Goal: Task Accomplishment & Management: Manage account settings

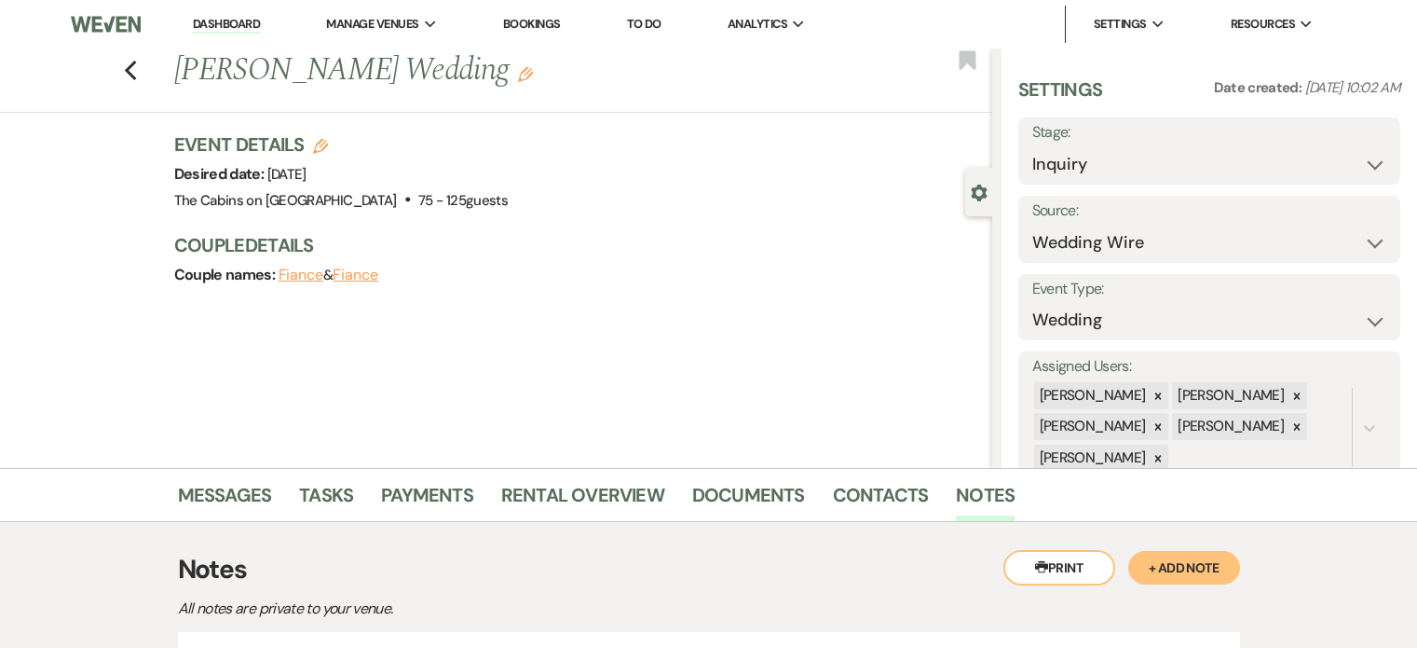
select select "3"
click at [230, 28] on link "Dashboard" at bounding box center [226, 25] width 67 height 18
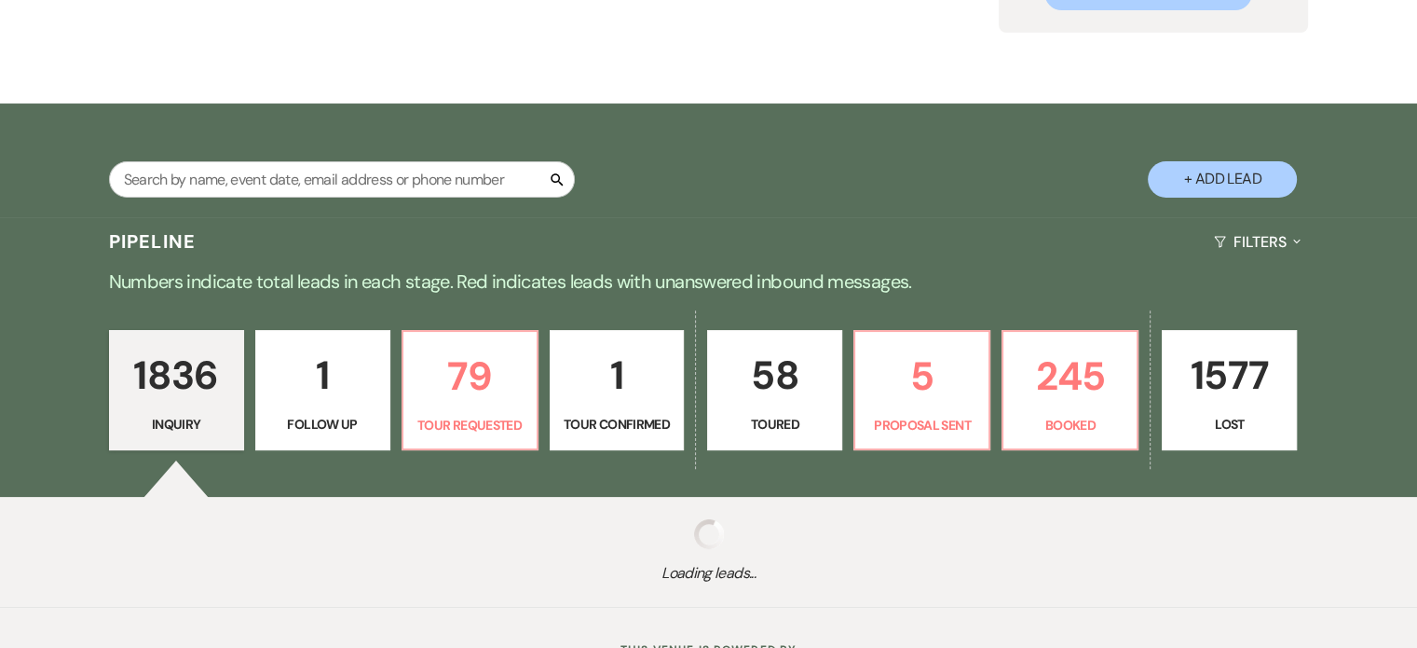
scroll to position [354, 0]
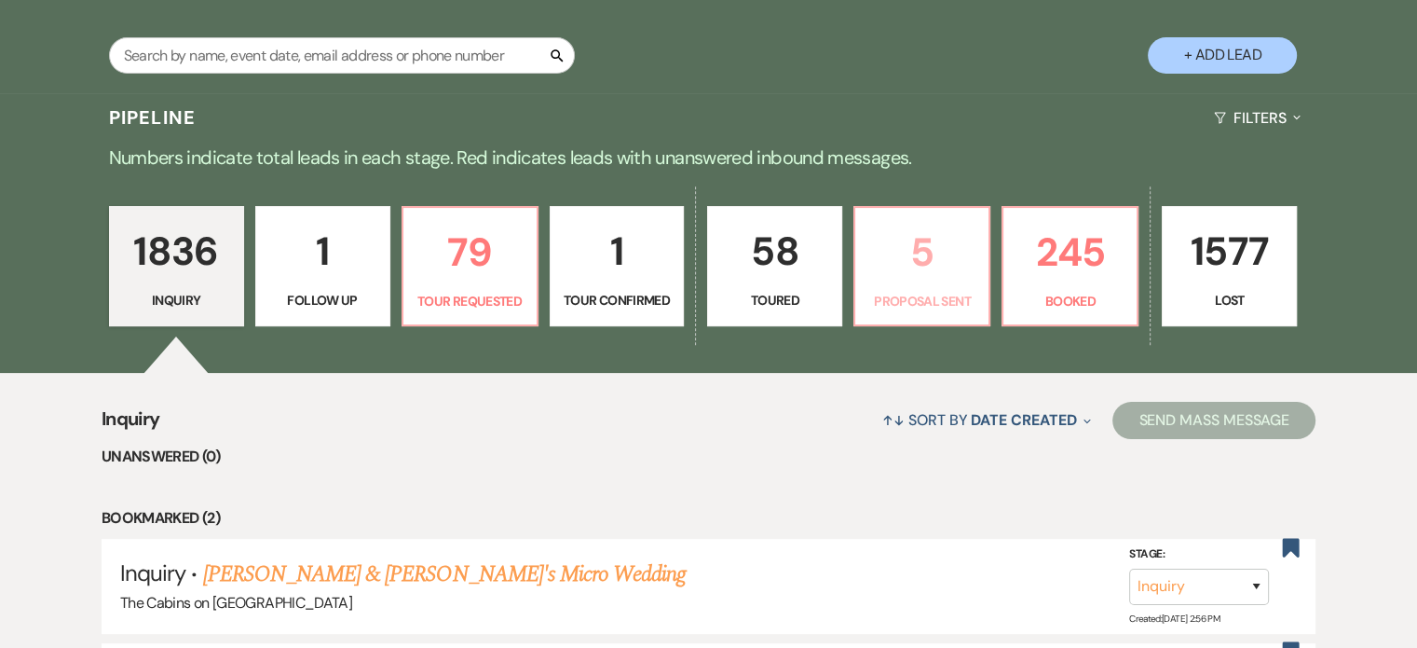
click at [939, 283] on p "5" at bounding box center [922, 252] width 111 height 62
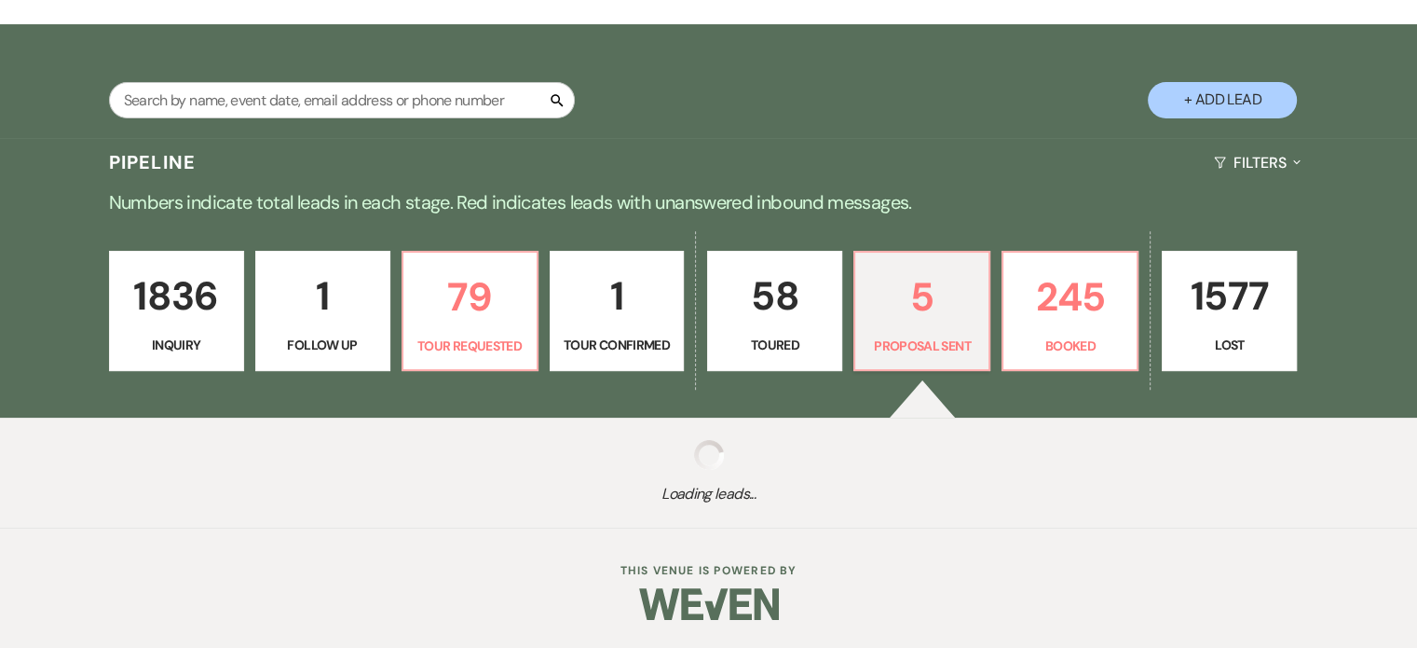
select select "6"
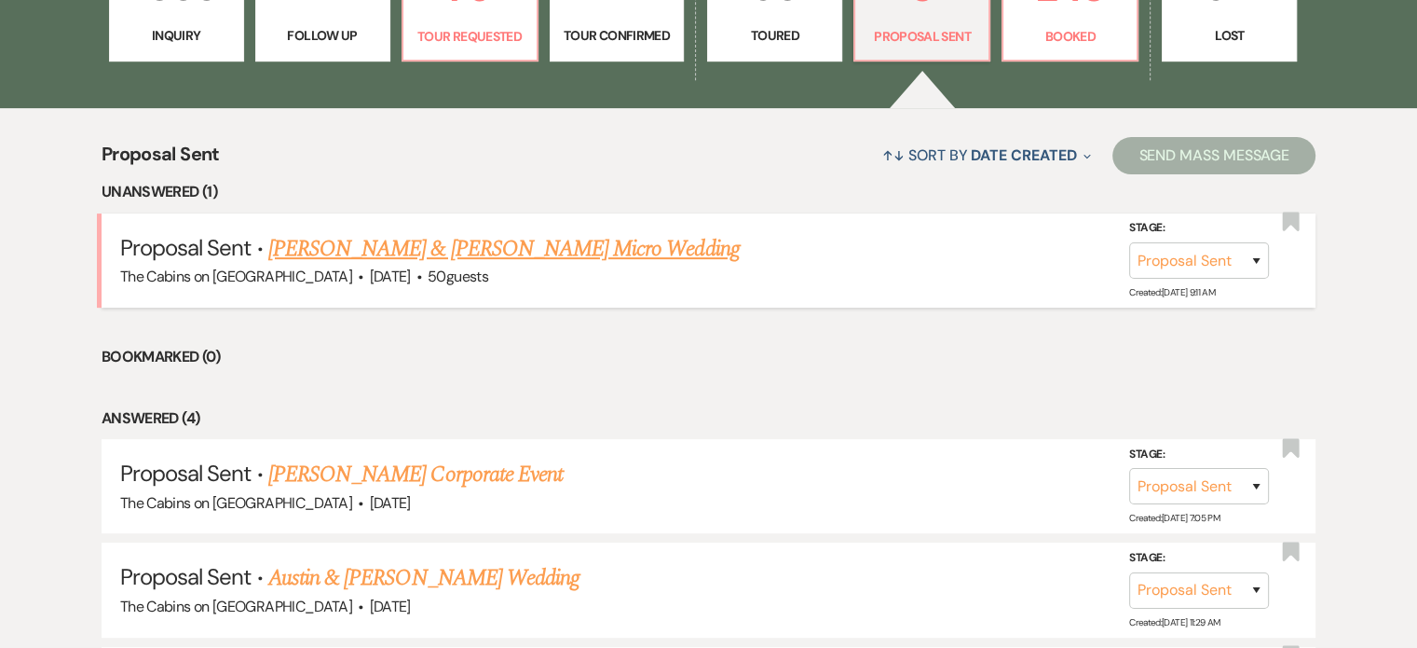
scroll to position [634, 0]
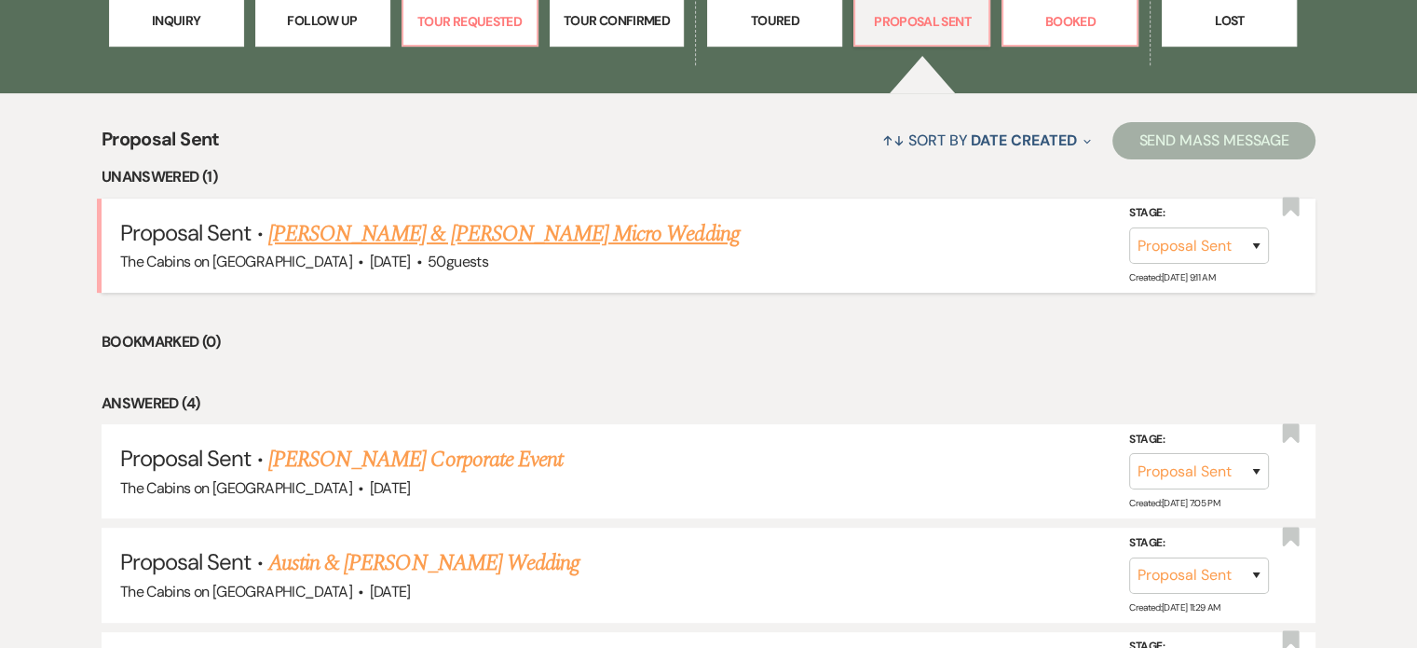
click at [431, 251] on link "[PERSON_NAME] & [PERSON_NAME] Micro Wedding" at bounding box center [504, 234] width 472 height 34
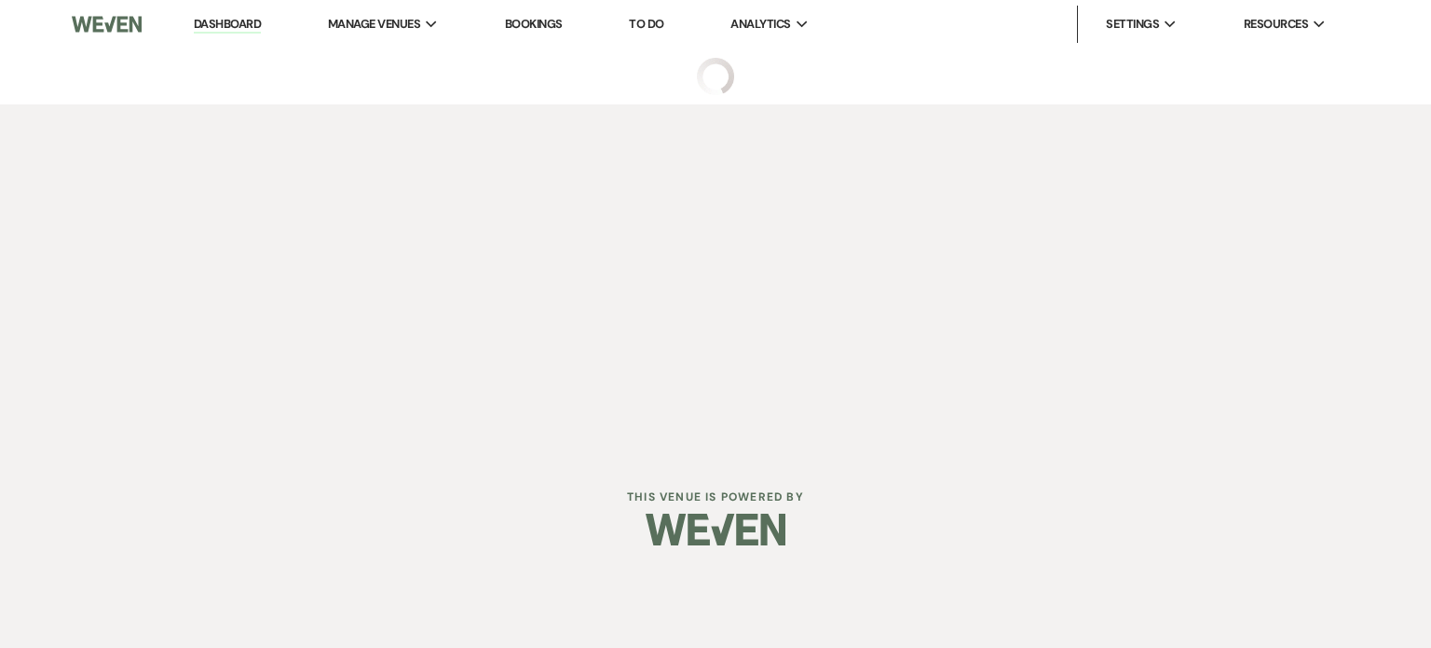
select select "6"
select select "5"
select select "16"
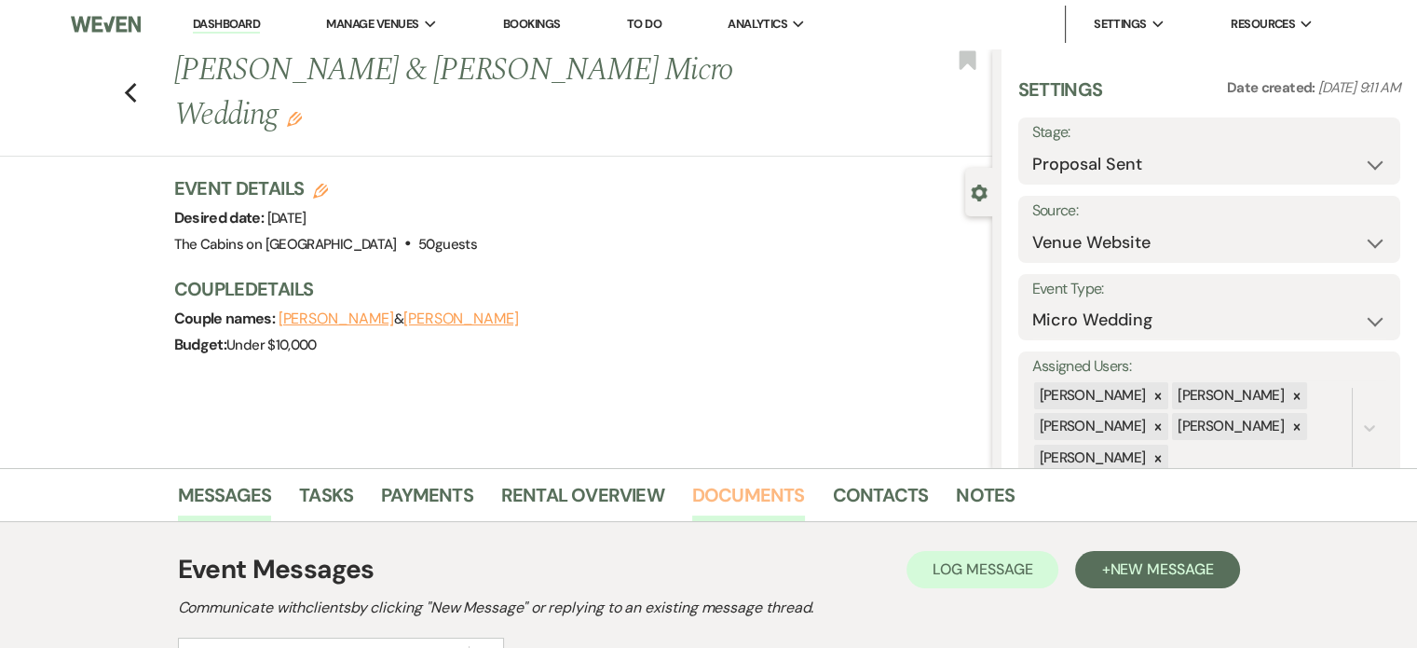
click at [790, 491] on link "Documents" at bounding box center [748, 500] width 113 height 41
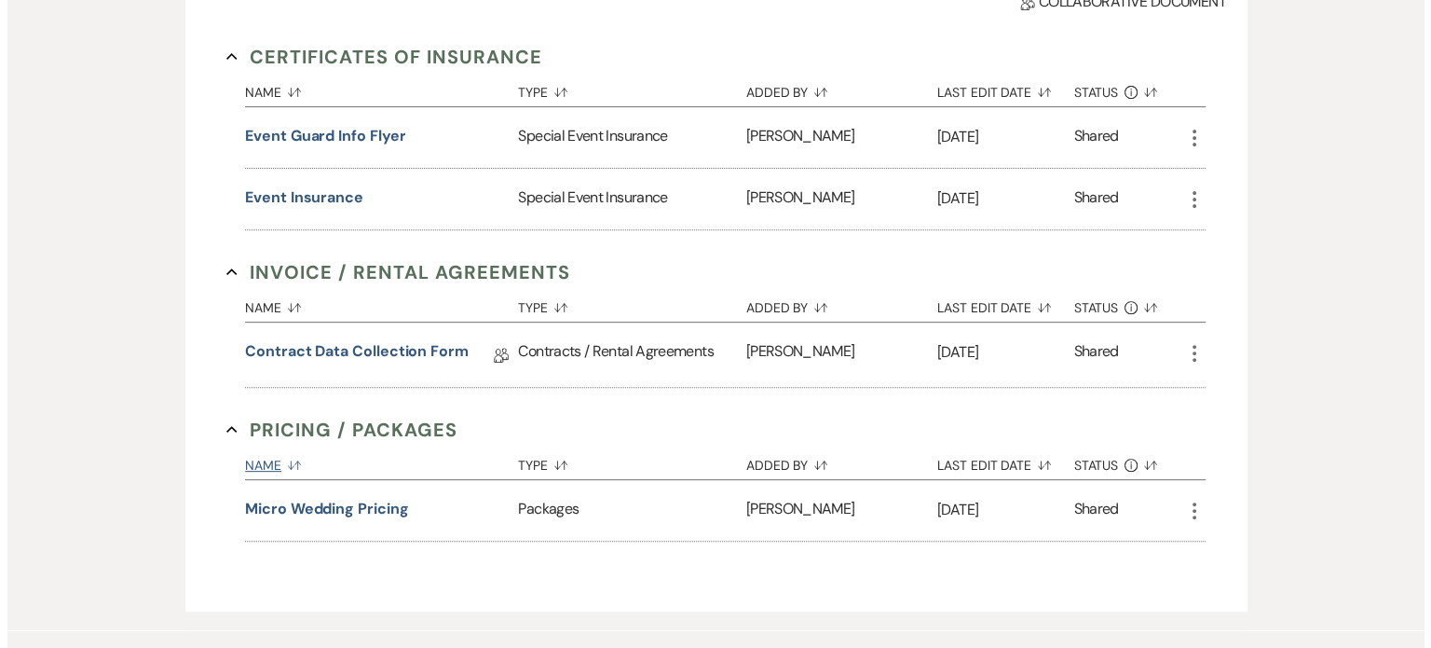
scroll to position [652, 0]
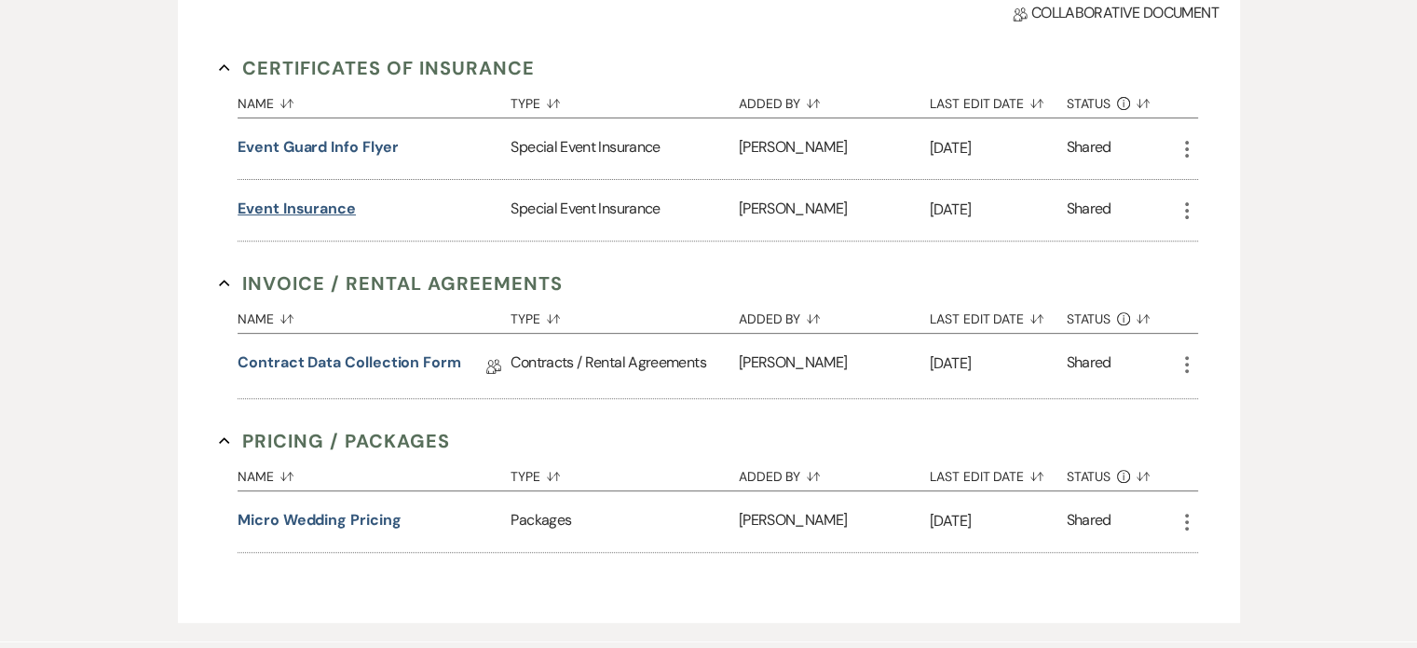
click at [354, 220] on button "Event Insurance" at bounding box center [297, 209] width 118 height 22
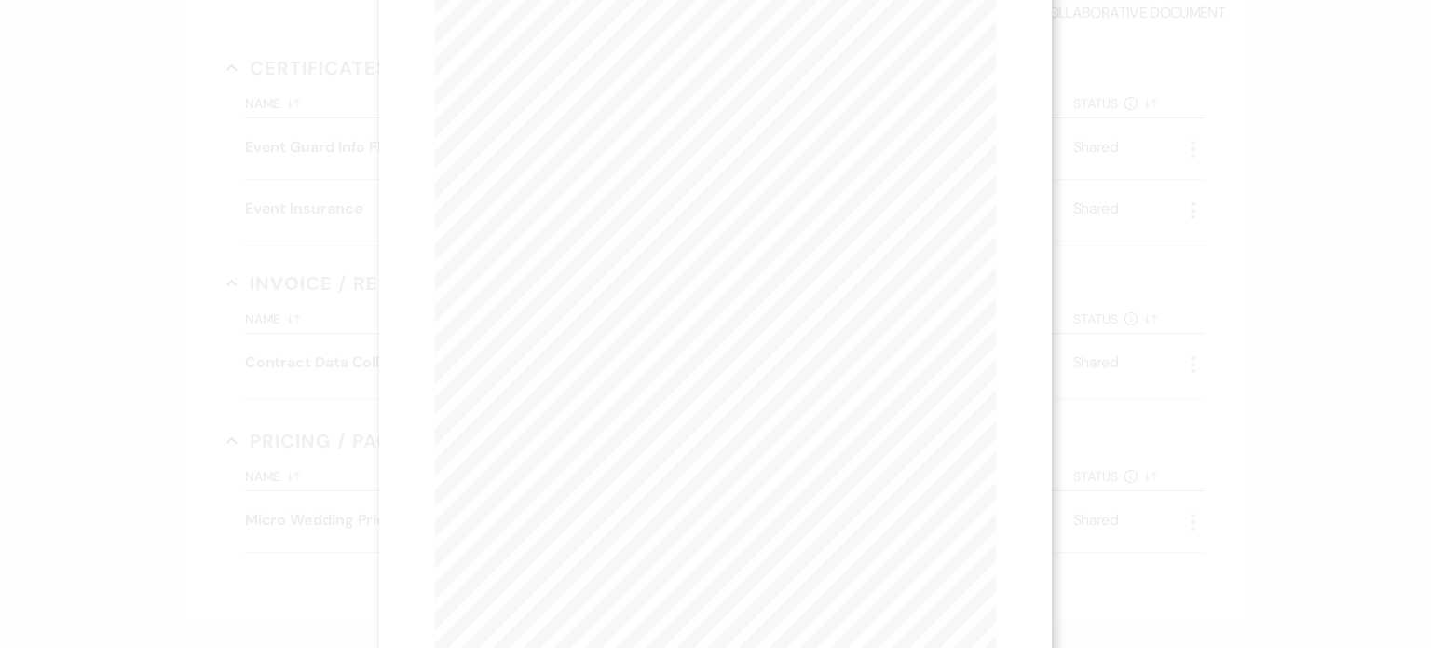
scroll to position [0, 0]
click at [628, 70] on button "Next Next" at bounding box center [618, 68] width 48 height 15
click at [621, 74] on button "Next Next" at bounding box center [618, 68] width 48 height 15
click at [611, 75] on button "Next Next" at bounding box center [618, 68] width 48 height 15
click at [622, 64] on button "Next Next" at bounding box center [617, 68] width 48 height 15
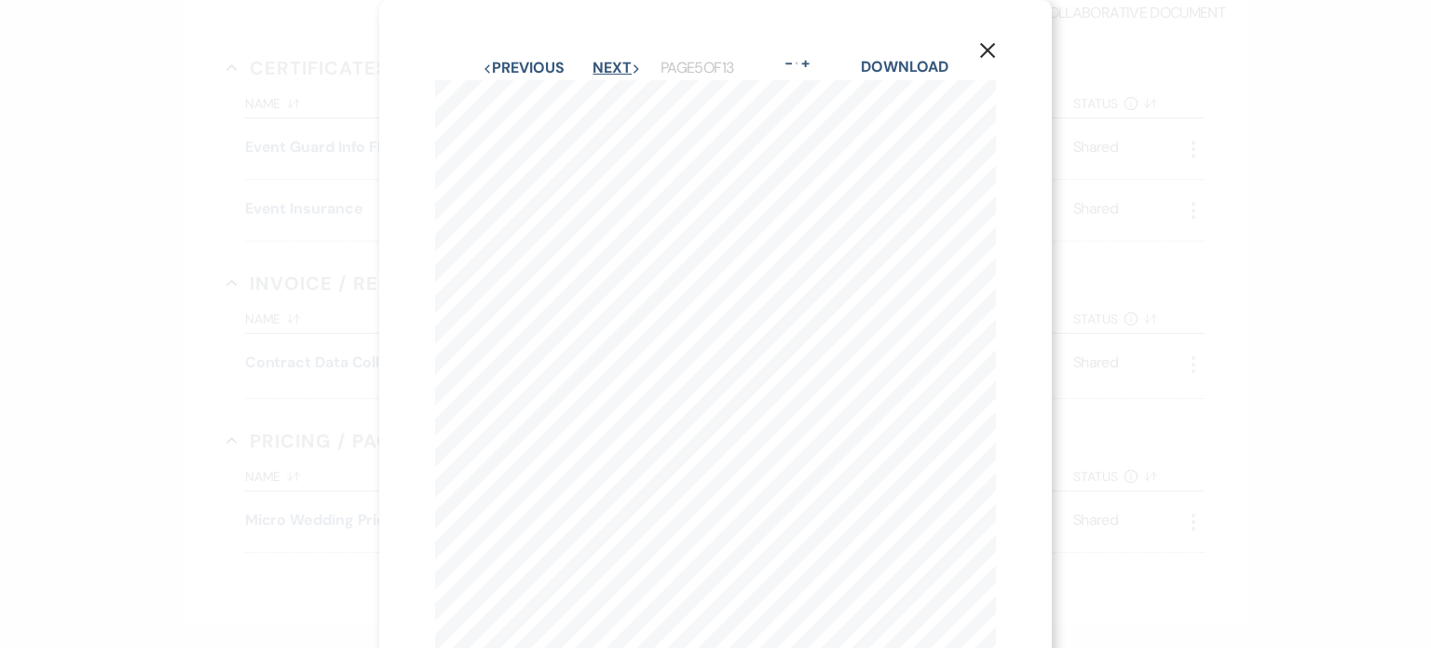
click at [606, 67] on button "Next Next" at bounding box center [617, 68] width 48 height 15
click at [620, 75] on button "Next Next" at bounding box center [617, 68] width 48 height 15
click at [613, 70] on button "Next Next" at bounding box center [618, 68] width 48 height 15
click at [634, 62] on button "Next Next" at bounding box center [617, 68] width 48 height 15
drag, startPoint x: 984, startPoint y: 54, endPoint x: 972, endPoint y: 59, distance: 13.0
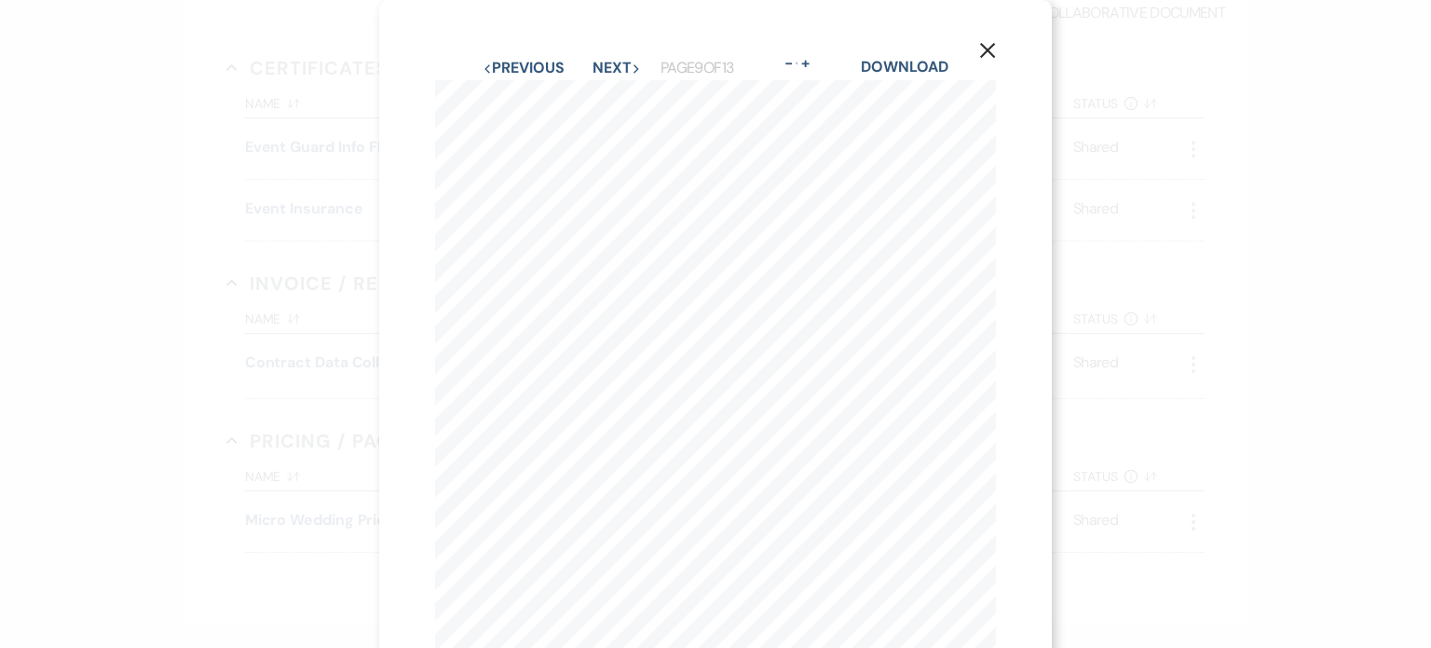
click at [984, 54] on use "button" at bounding box center [987, 50] width 15 height 15
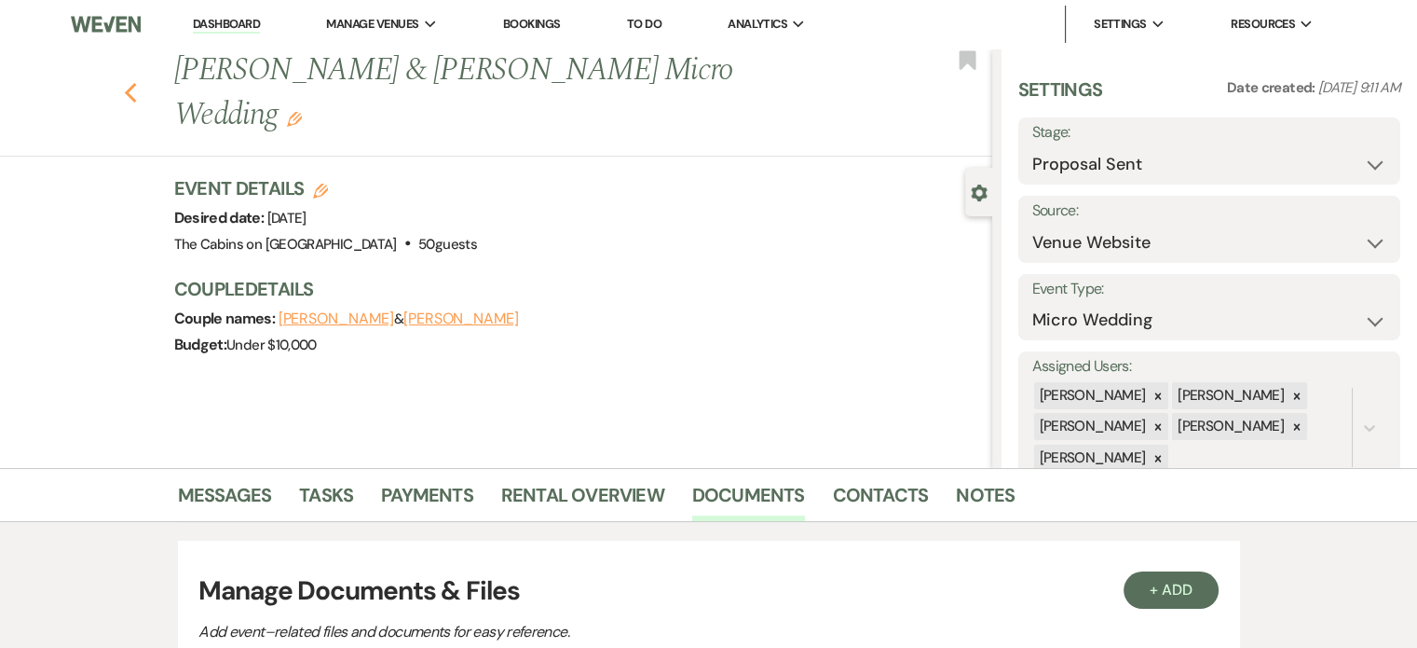
click at [136, 103] on use "button" at bounding box center [130, 93] width 12 height 21
select select "6"
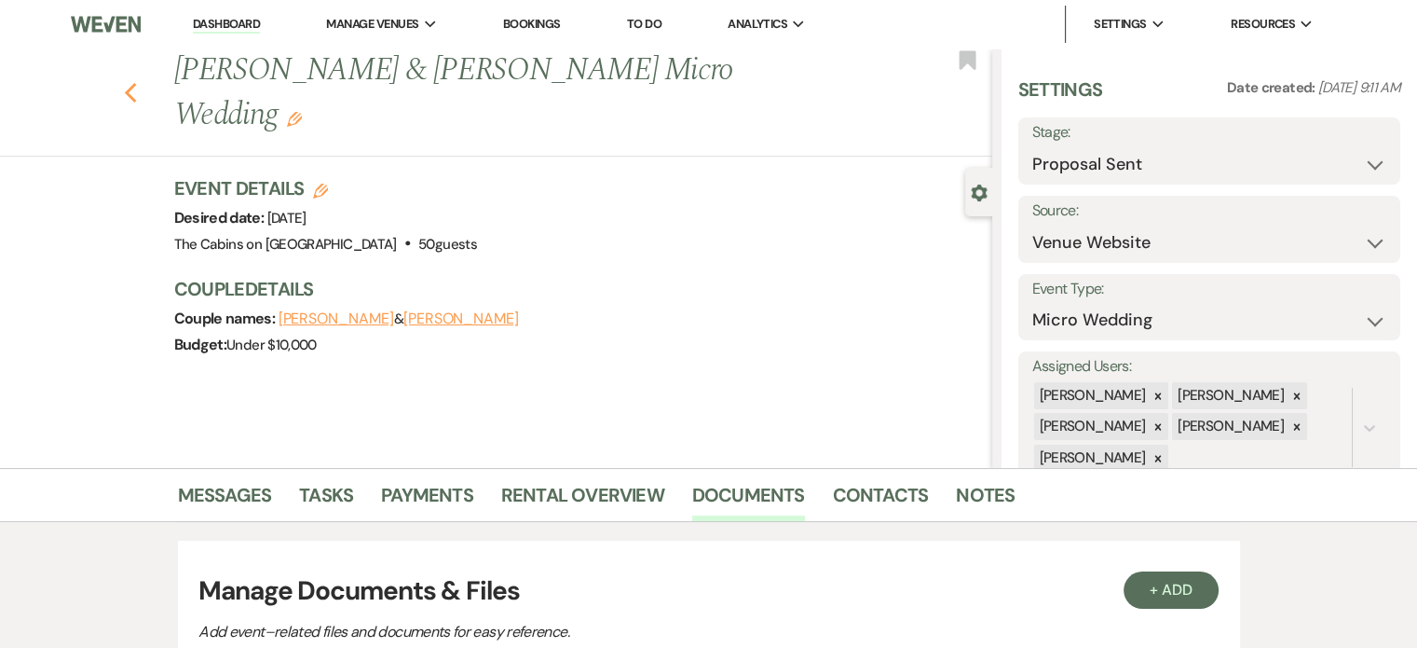
select select "6"
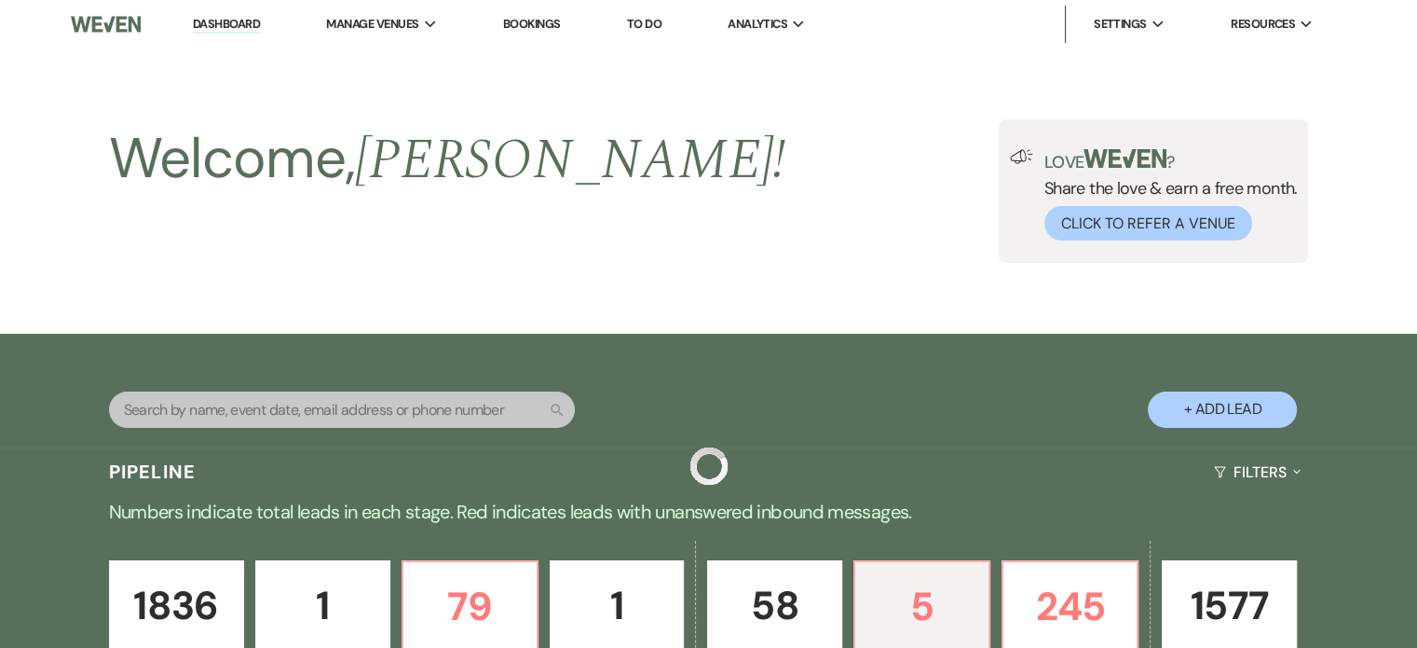
scroll to position [634, 0]
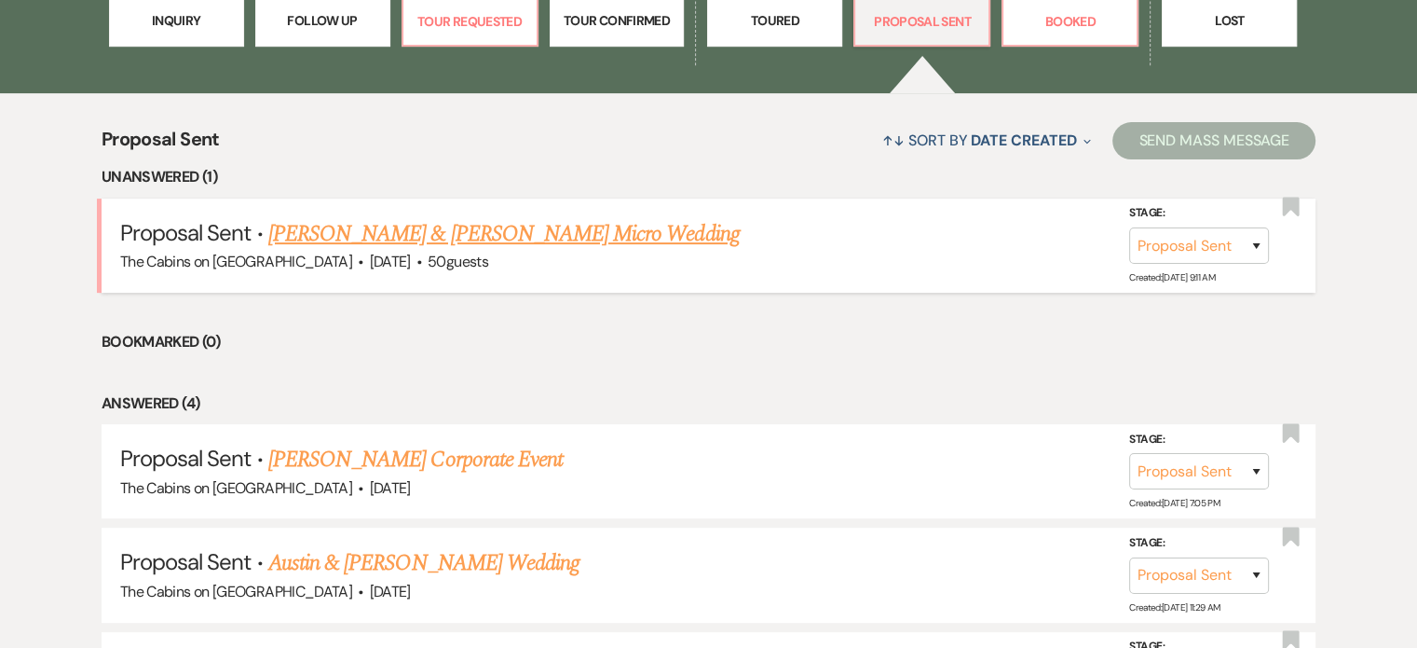
click at [403, 251] on link "[PERSON_NAME] & [PERSON_NAME] Micro Wedding" at bounding box center [504, 234] width 472 height 34
select select "6"
select select "5"
select select "16"
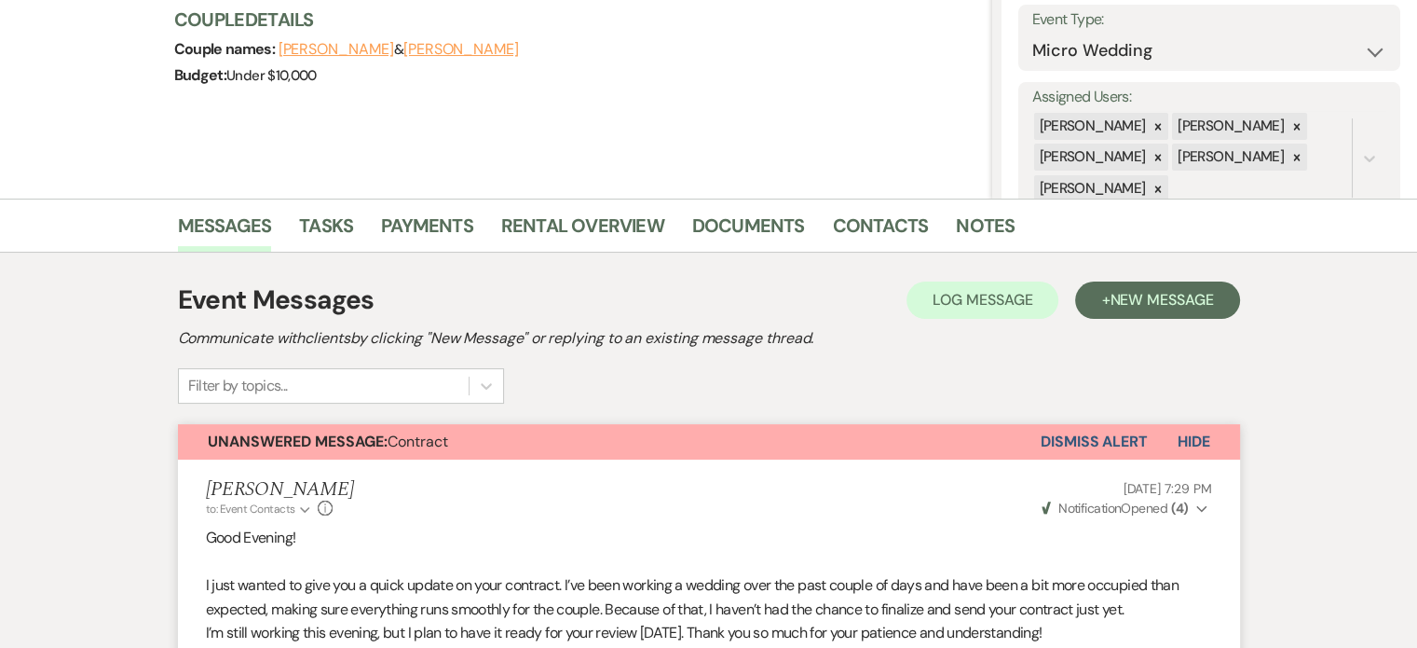
scroll to position [283, 0]
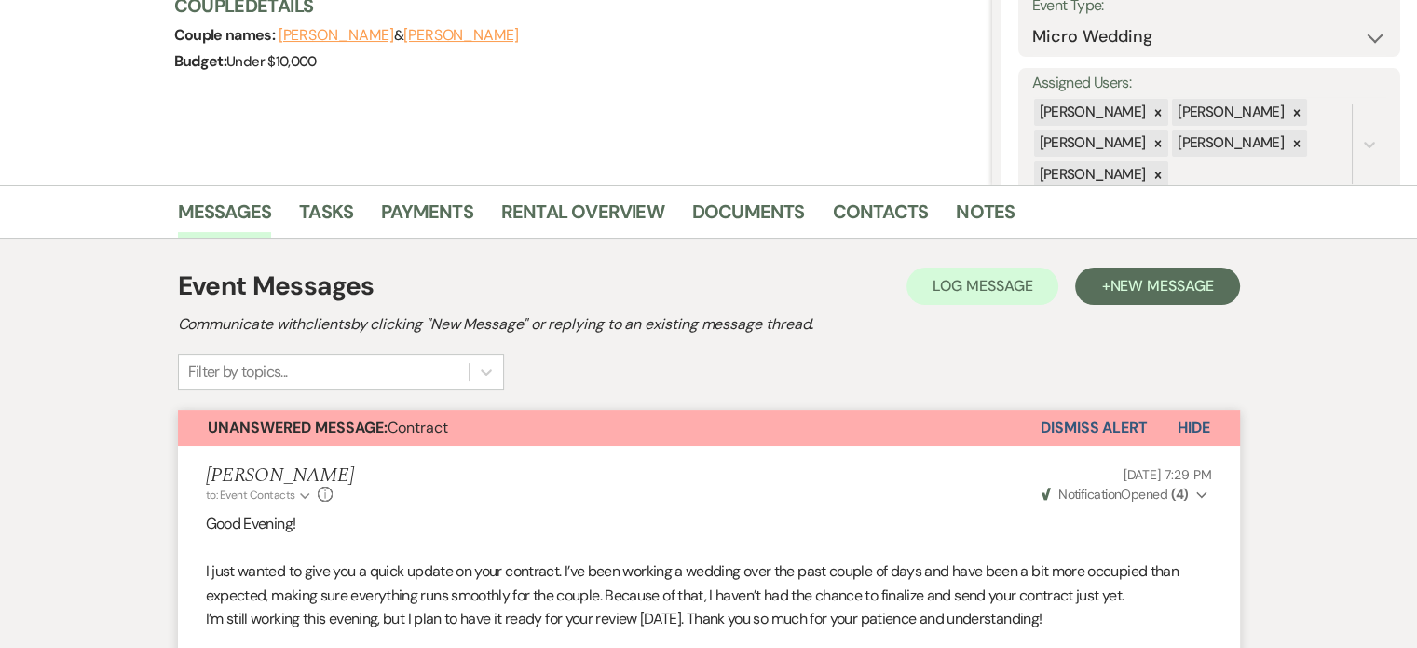
click at [1041, 445] on button "Dismiss Alert" at bounding box center [1094, 427] width 107 height 35
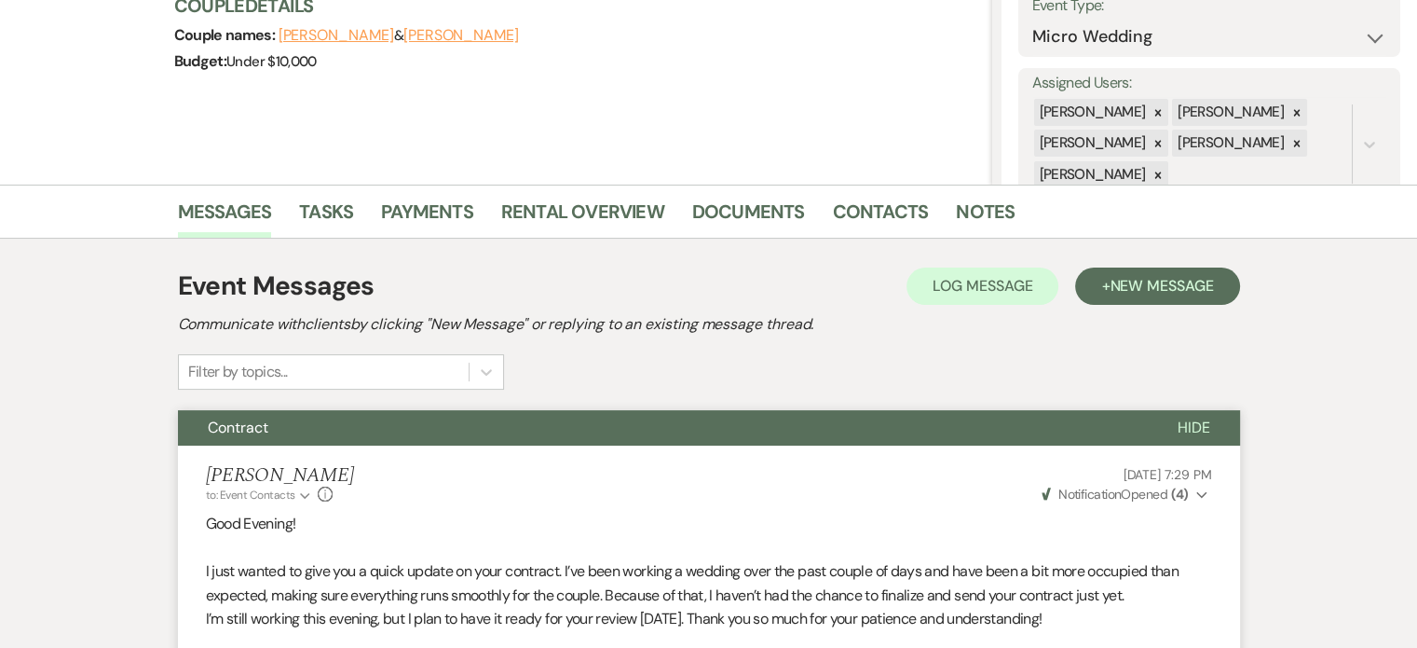
drag, startPoint x: 1124, startPoint y: 460, endPoint x: 1110, endPoint y: 443, distance: 22.6
click at [1178, 437] on span "Hide" at bounding box center [1194, 427] width 33 height 20
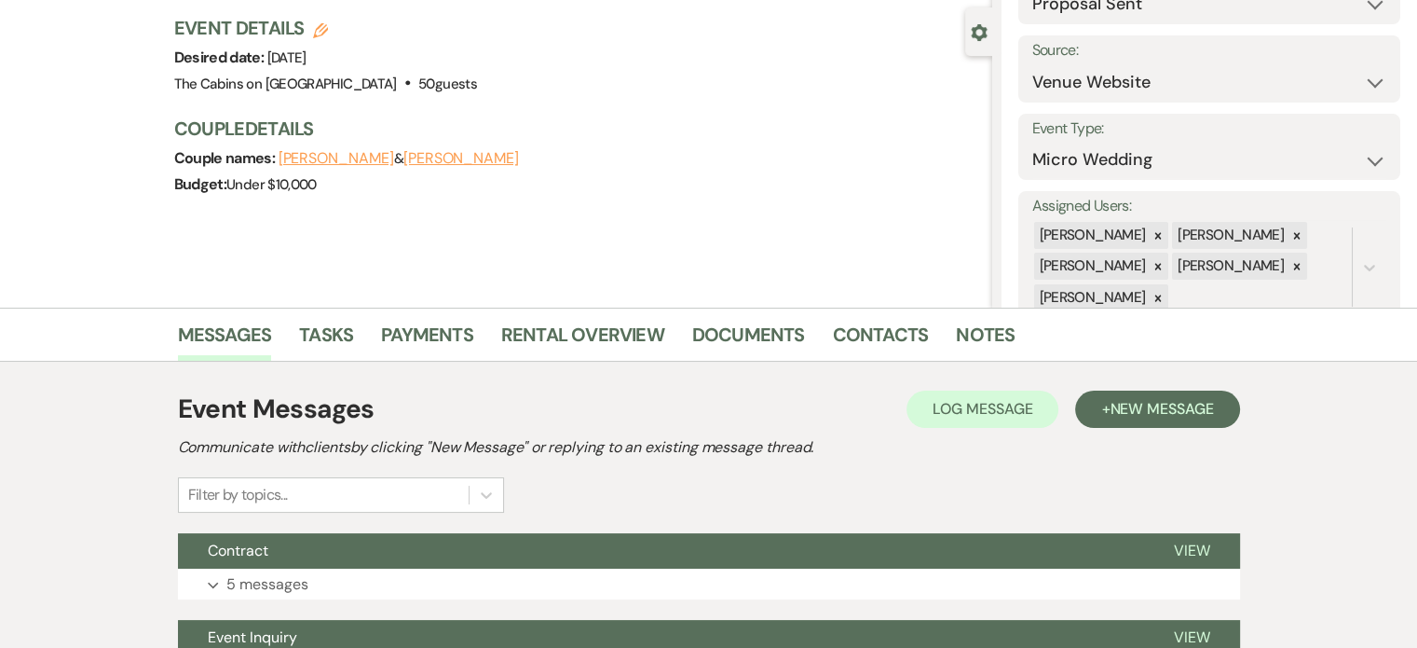
scroll to position [0, 0]
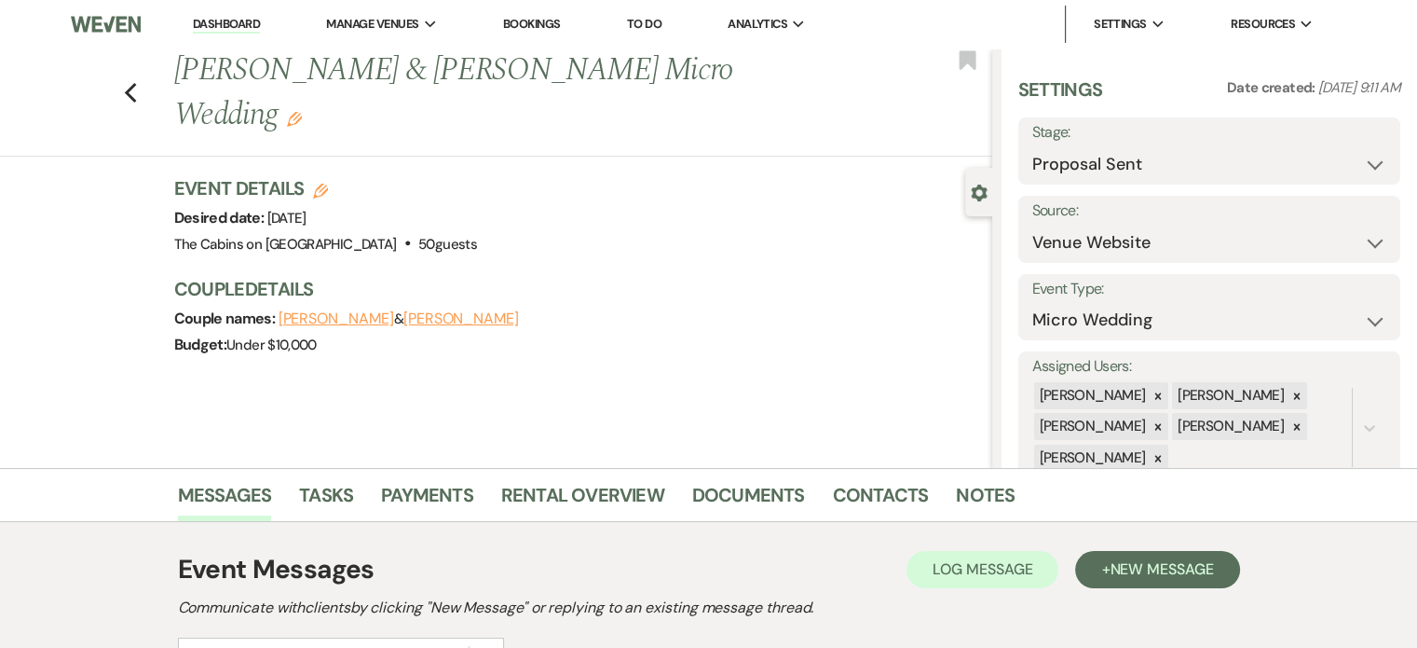
click at [253, 22] on link "Dashboard" at bounding box center [226, 25] width 67 height 18
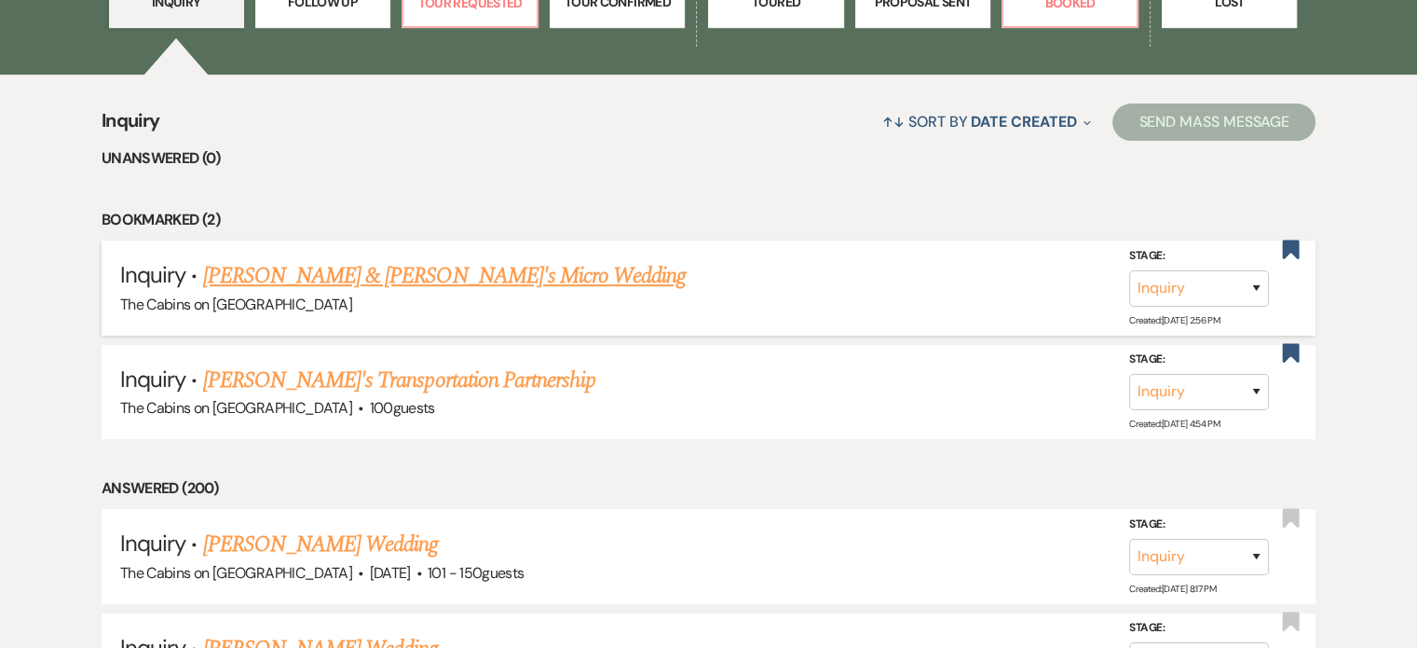
scroll to position [559, 0]
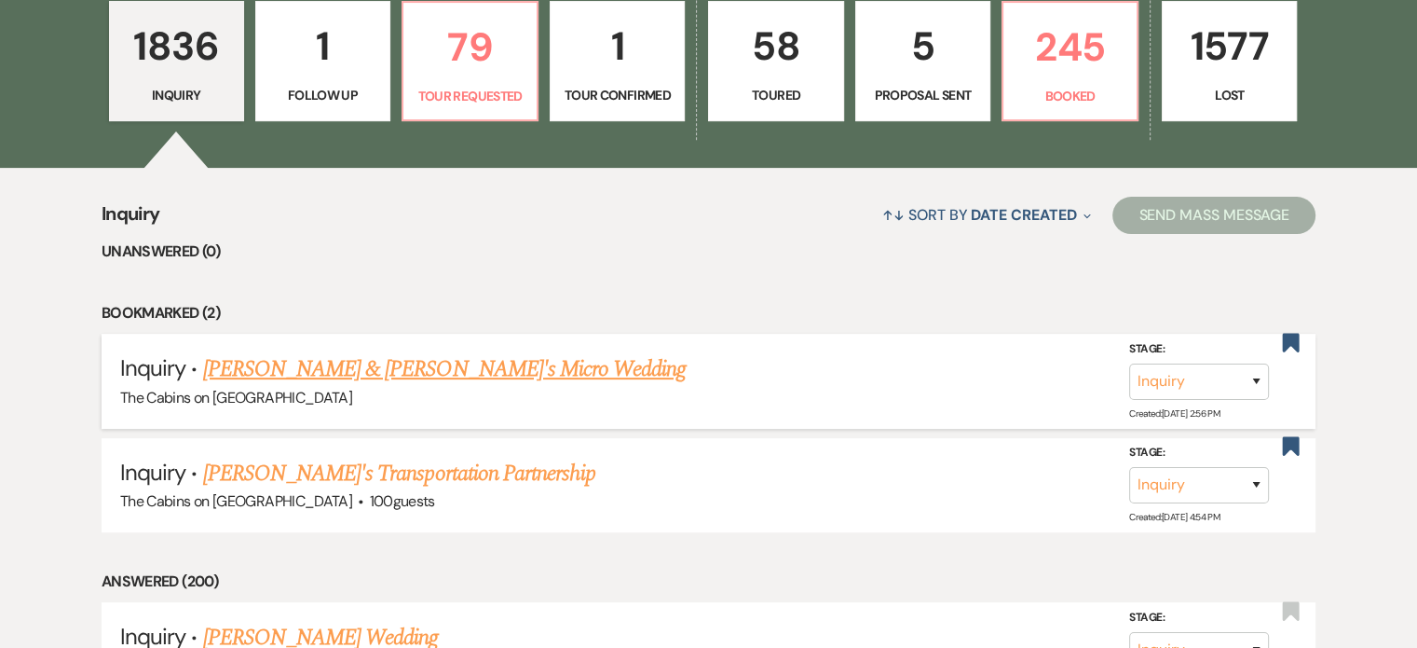
click at [397, 386] on link "[PERSON_NAME] & [PERSON_NAME]'s Micro Wedding" at bounding box center [445, 369] width 484 height 34
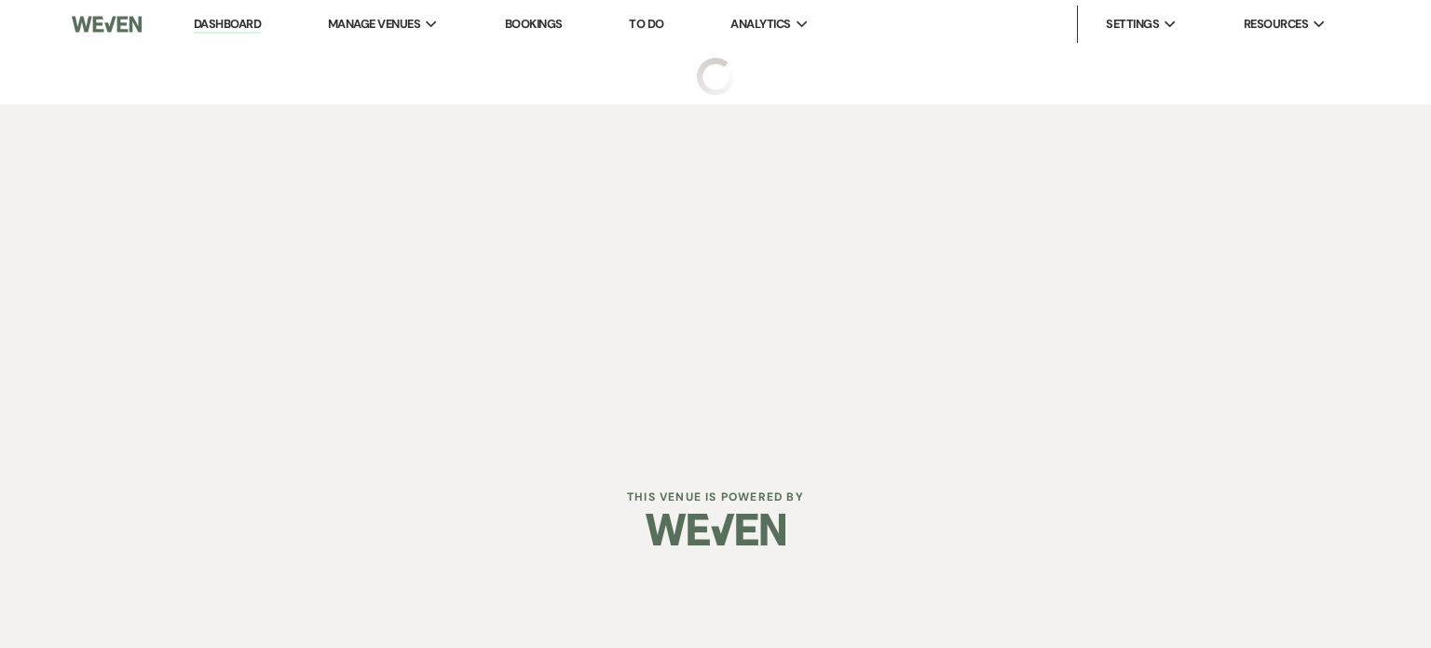
select select "15"
select select "16"
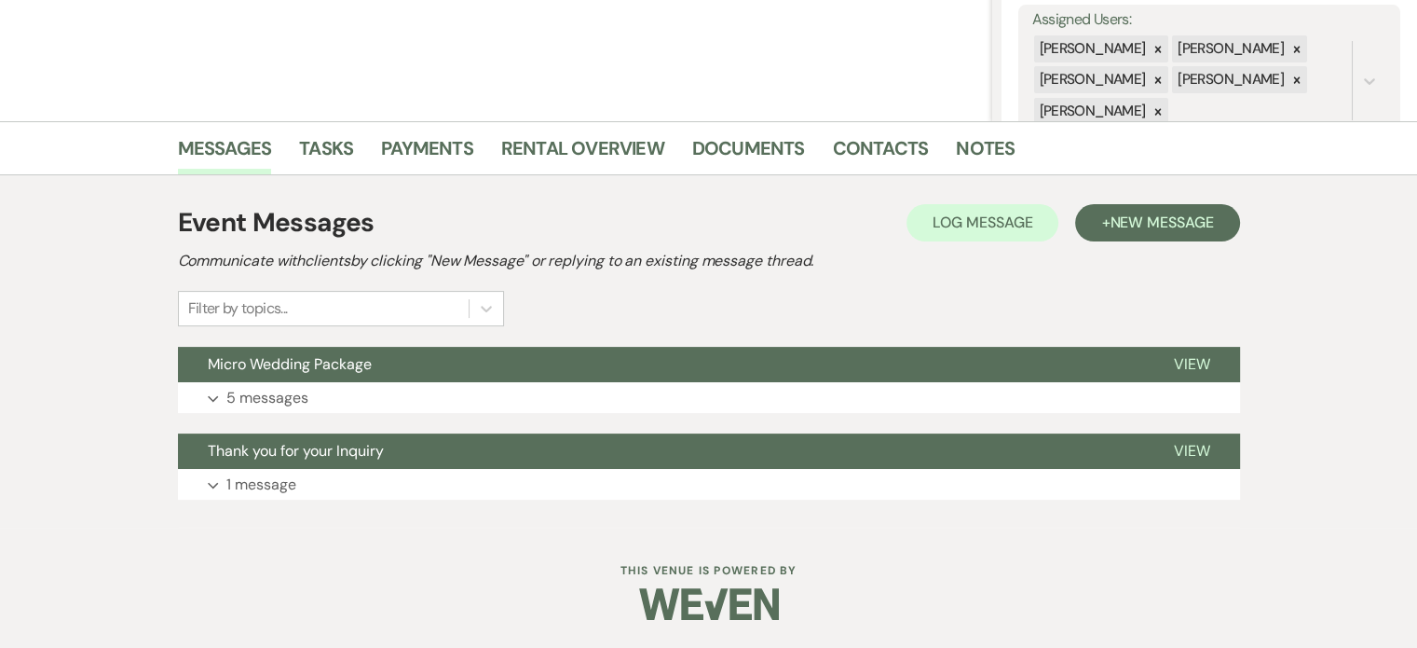
scroll to position [411, 0]
click at [308, 386] on p "5 messages" at bounding box center [267, 398] width 82 height 24
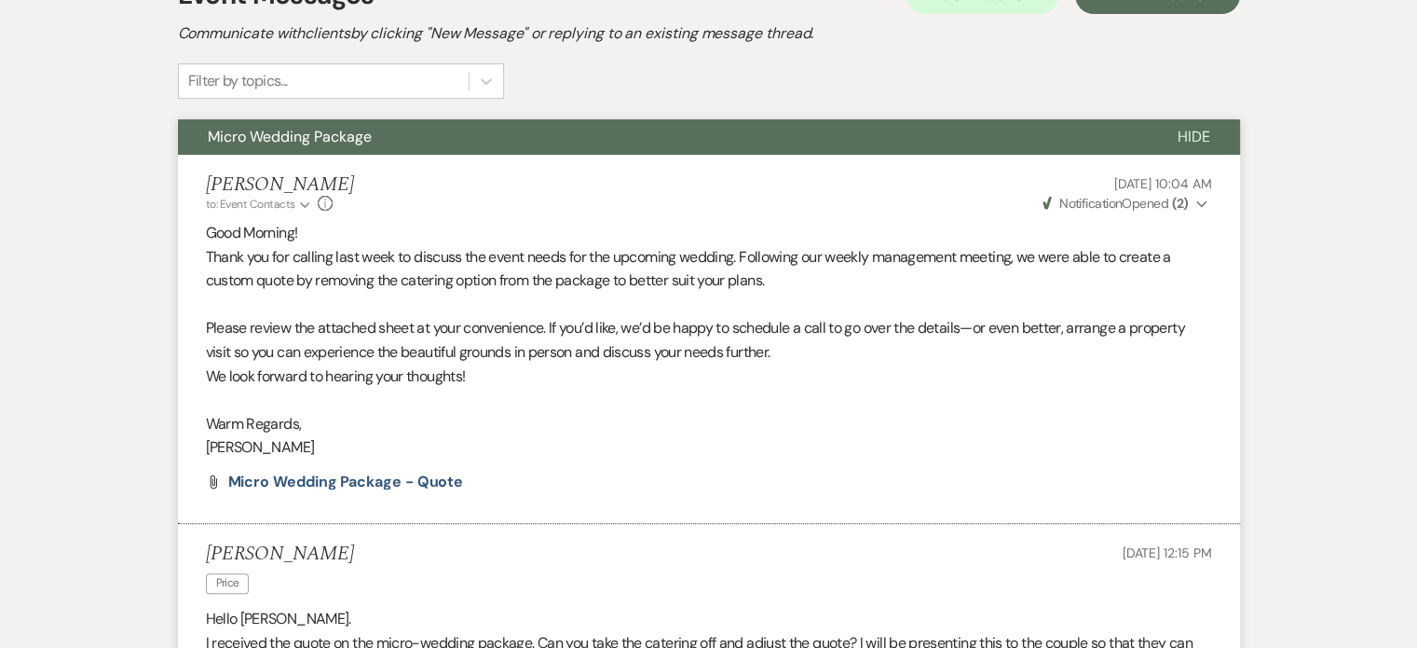
scroll to position [294, 0]
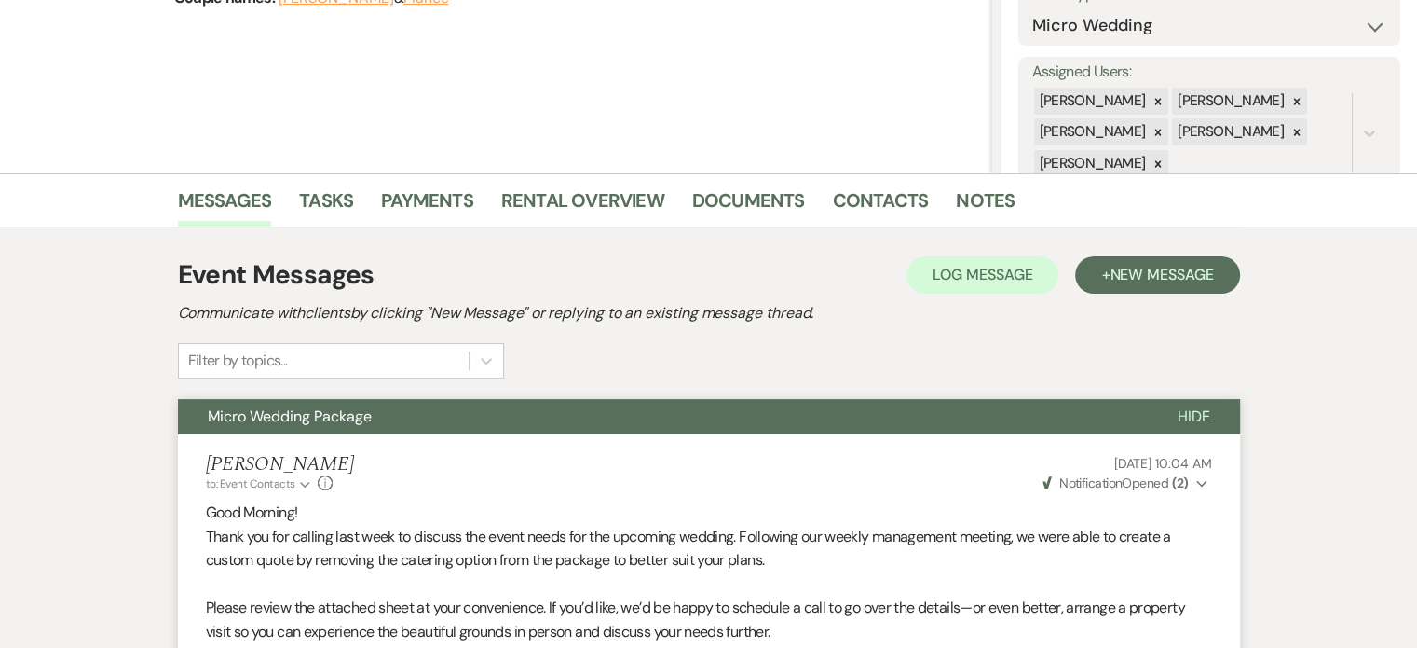
click at [1178, 426] on span "Hide" at bounding box center [1194, 416] width 33 height 20
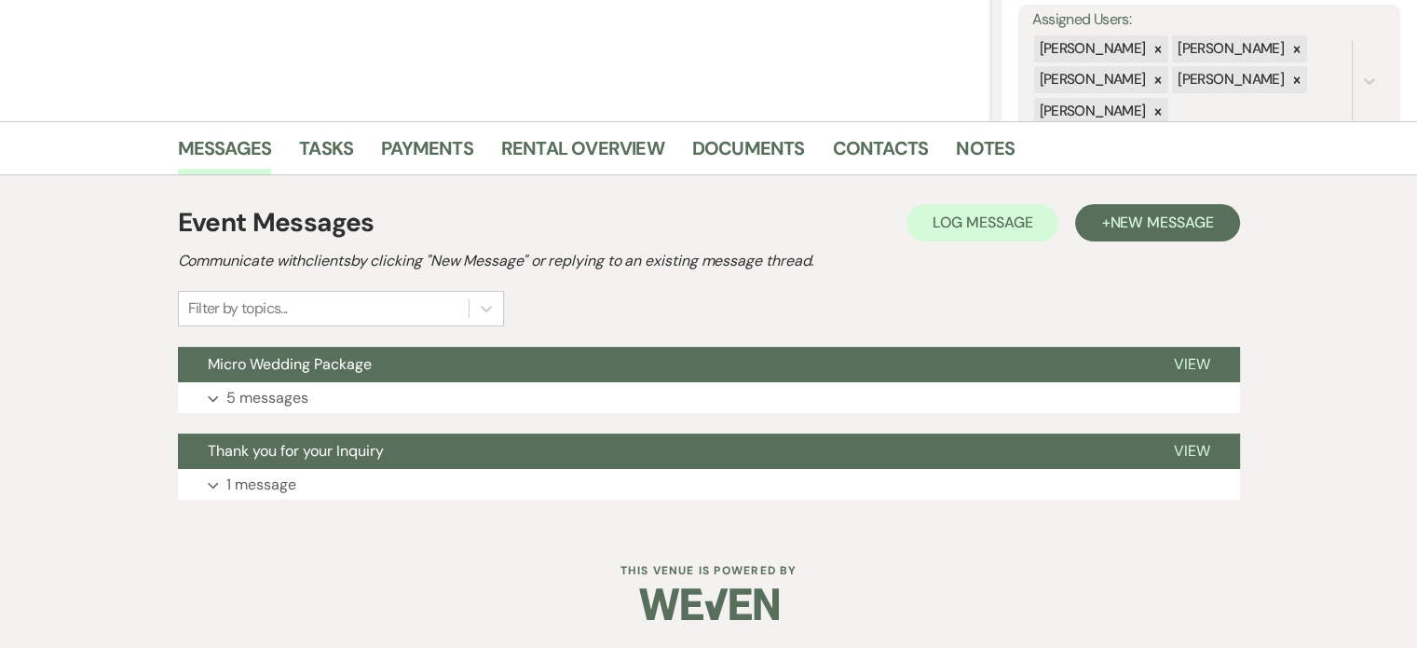
scroll to position [411, 0]
click at [308, 386] on p "5 messages" at bounding box center [267, 398] width 82 height 24
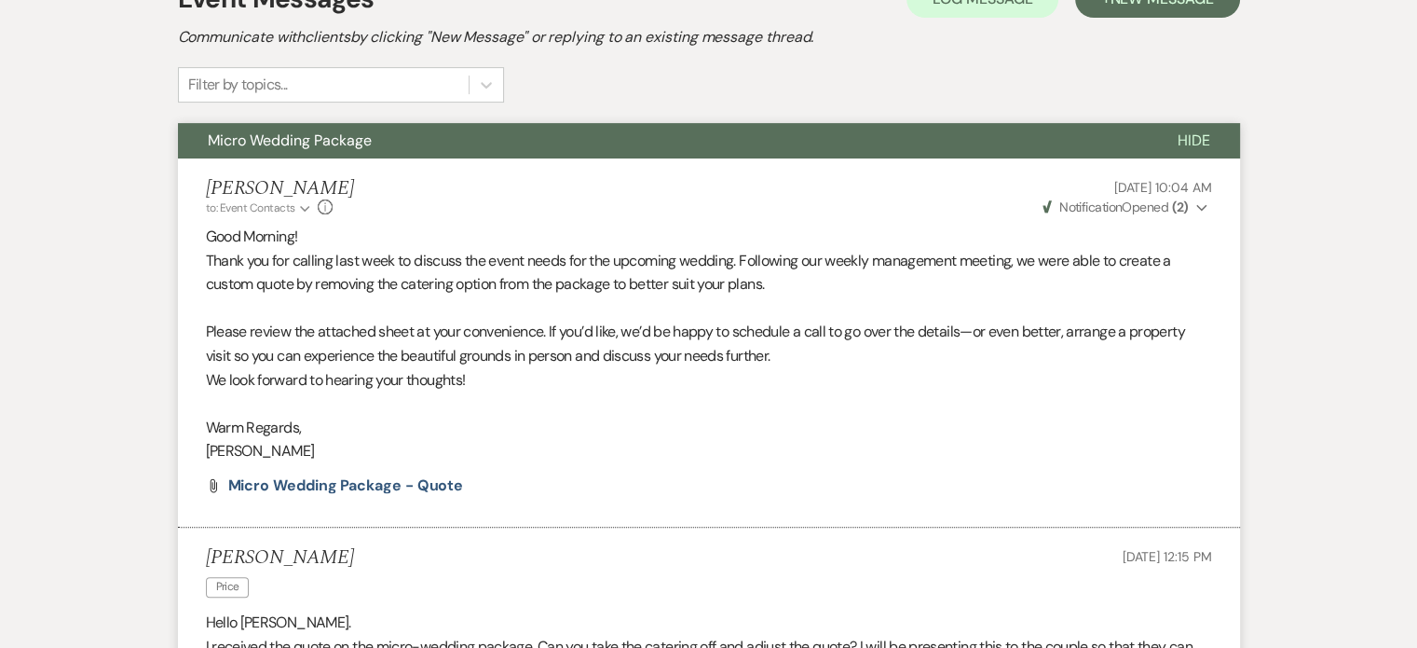
scroll to position [382, 0]
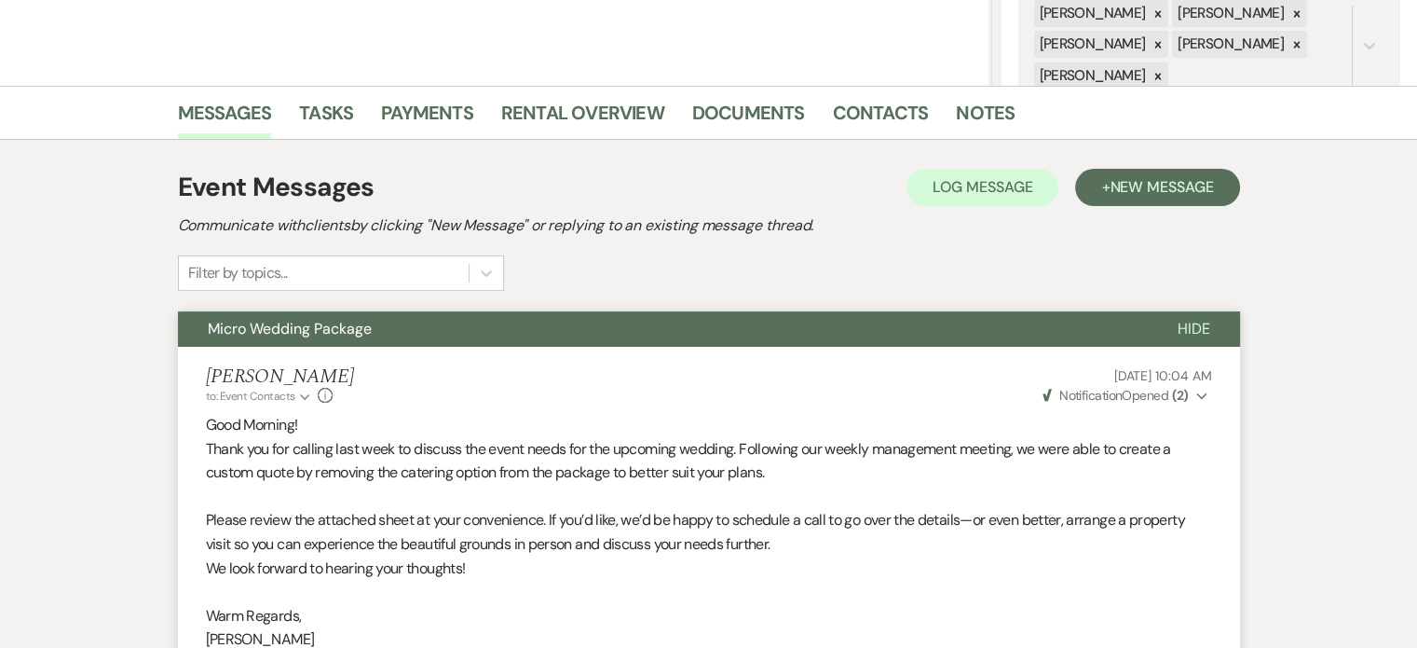
click at [1178, 338] on span "Hide" at bounding box center [1194, 329] width 33 height 20
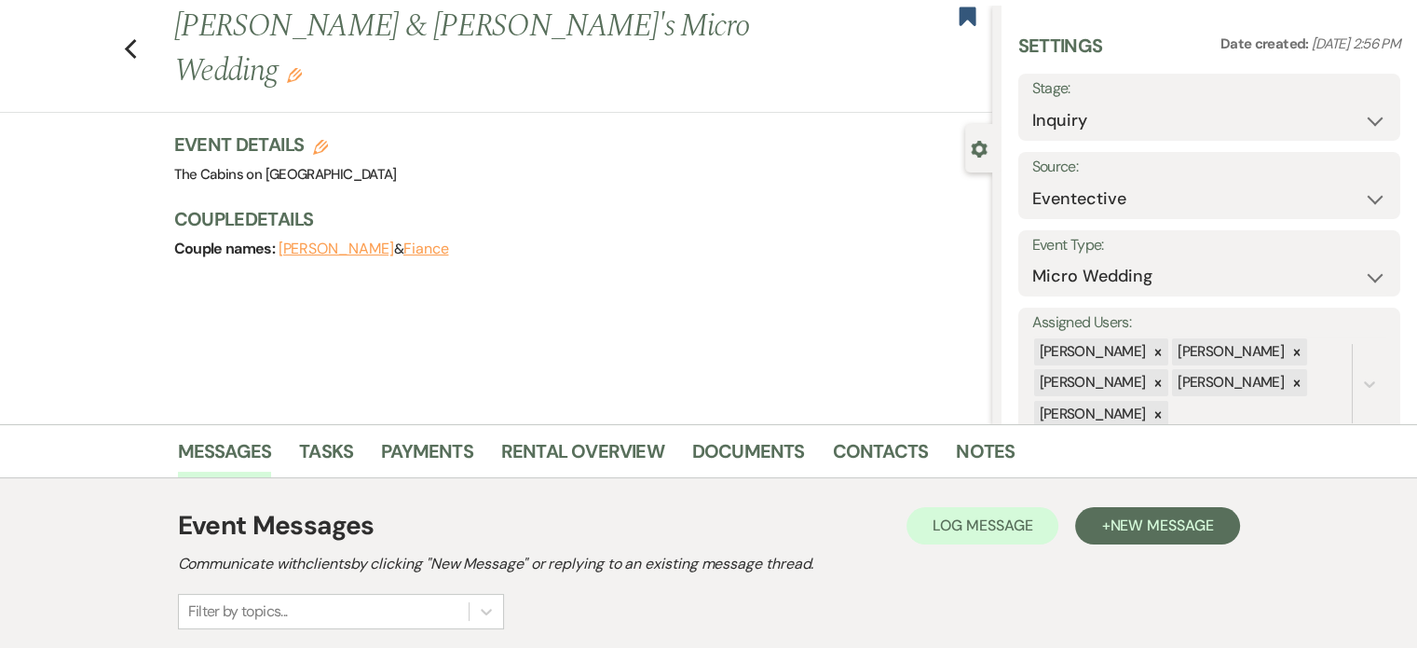
scroll to position [0, 0]
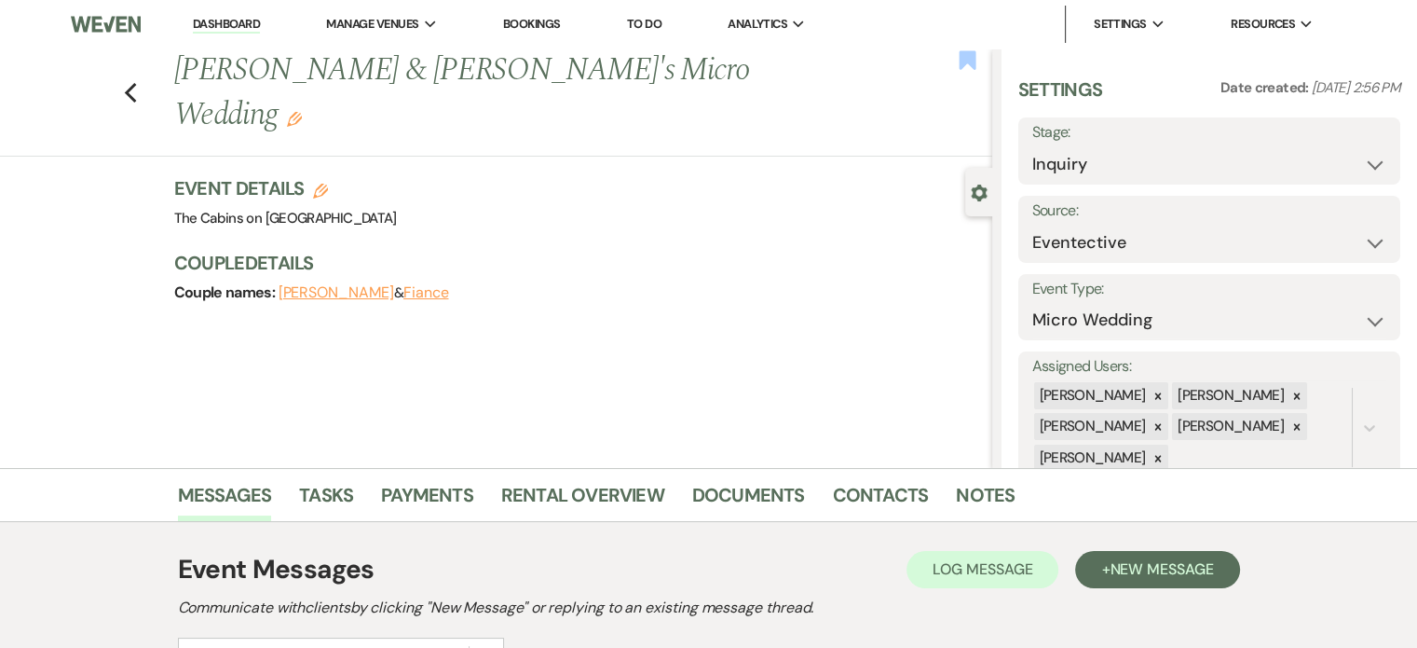
click at [959, 65] on use "button" at bounding box center [967, 59] width 17 height 19
click at [226, 21] on link "Dashboard" at bounding box center [226, 25] width 67 height 18
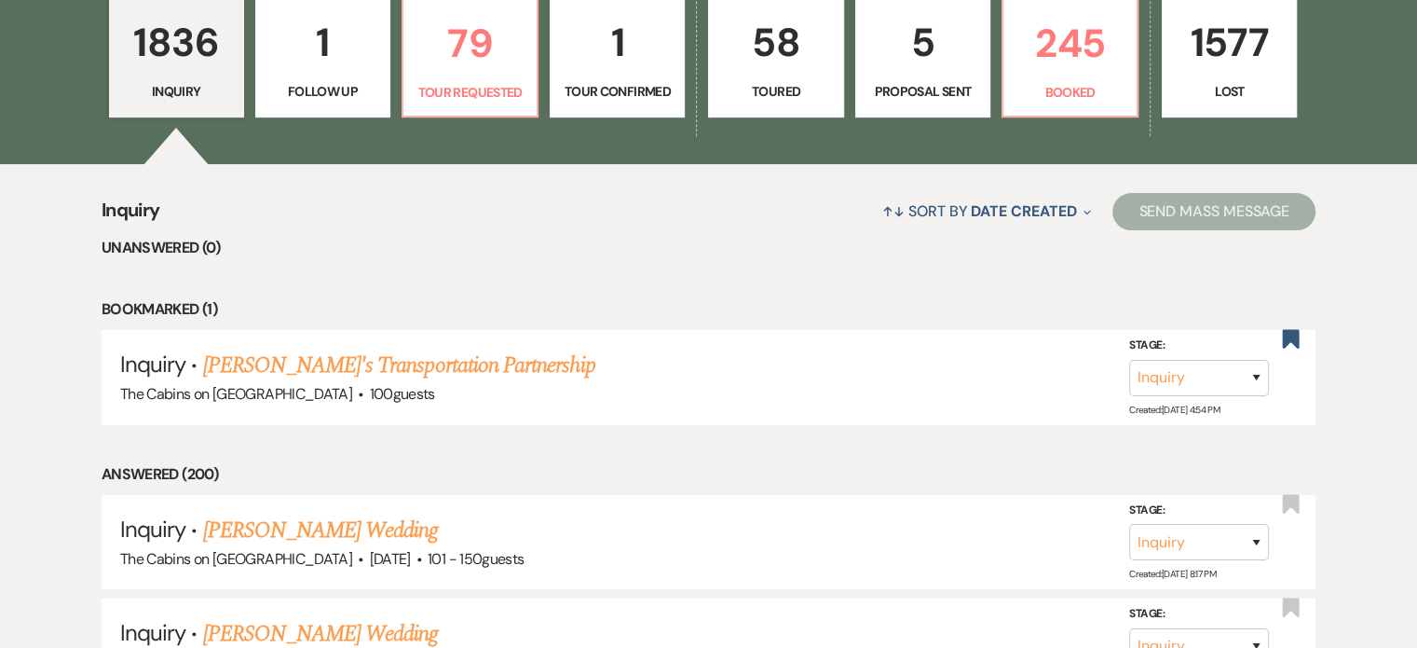
scroll to position [559, 0]
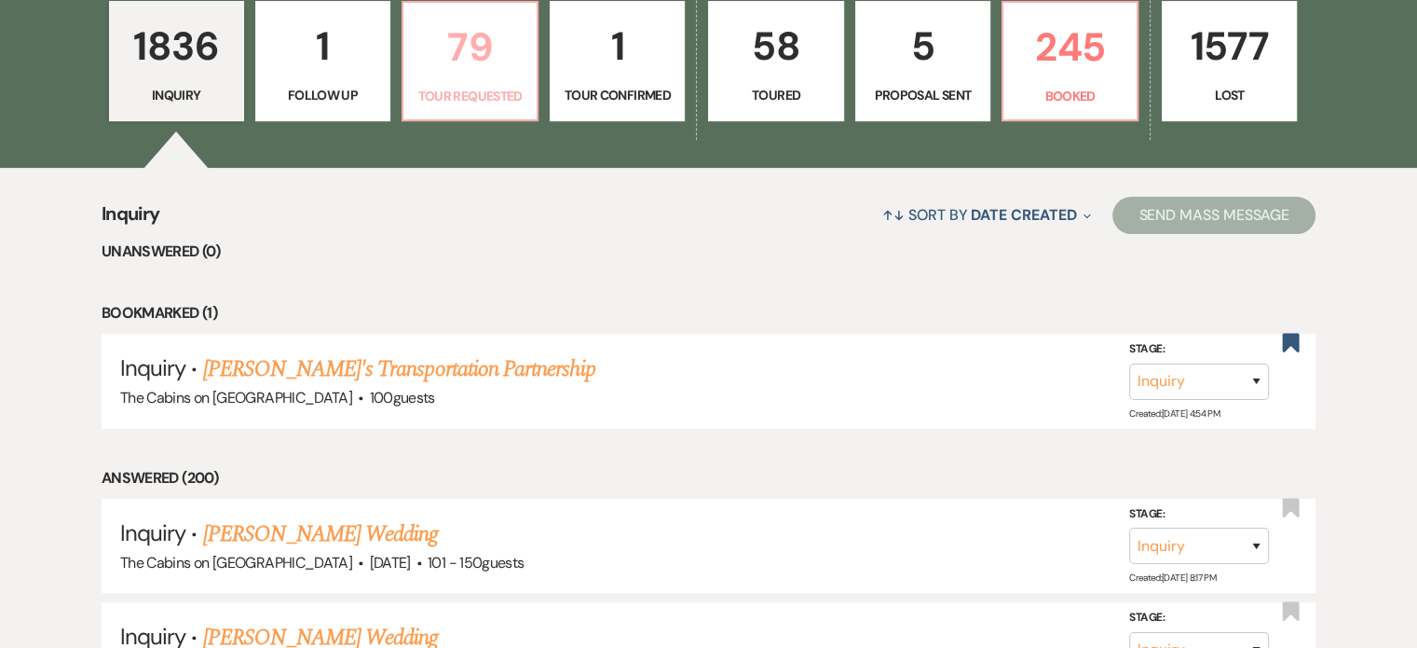
click at [464, 78] on p "79" at bounding box center [470, 47] width 111 height 62
select select "2"
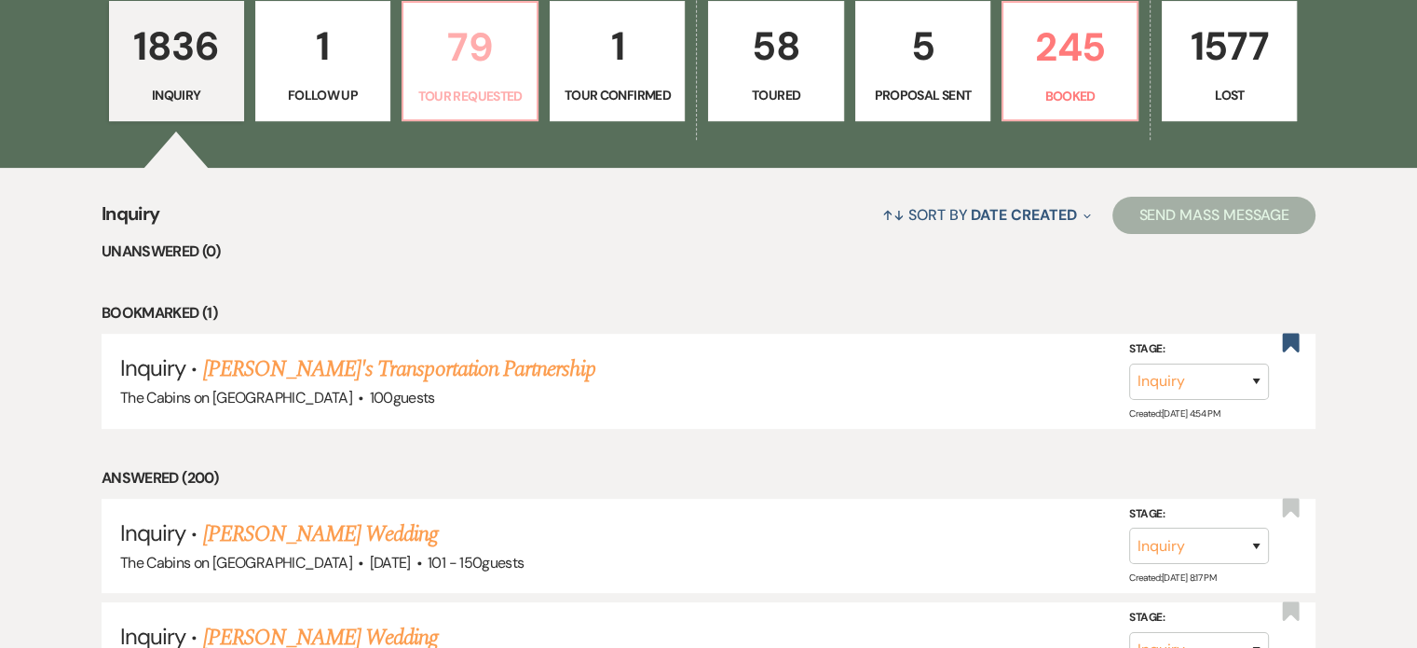
select select "2"
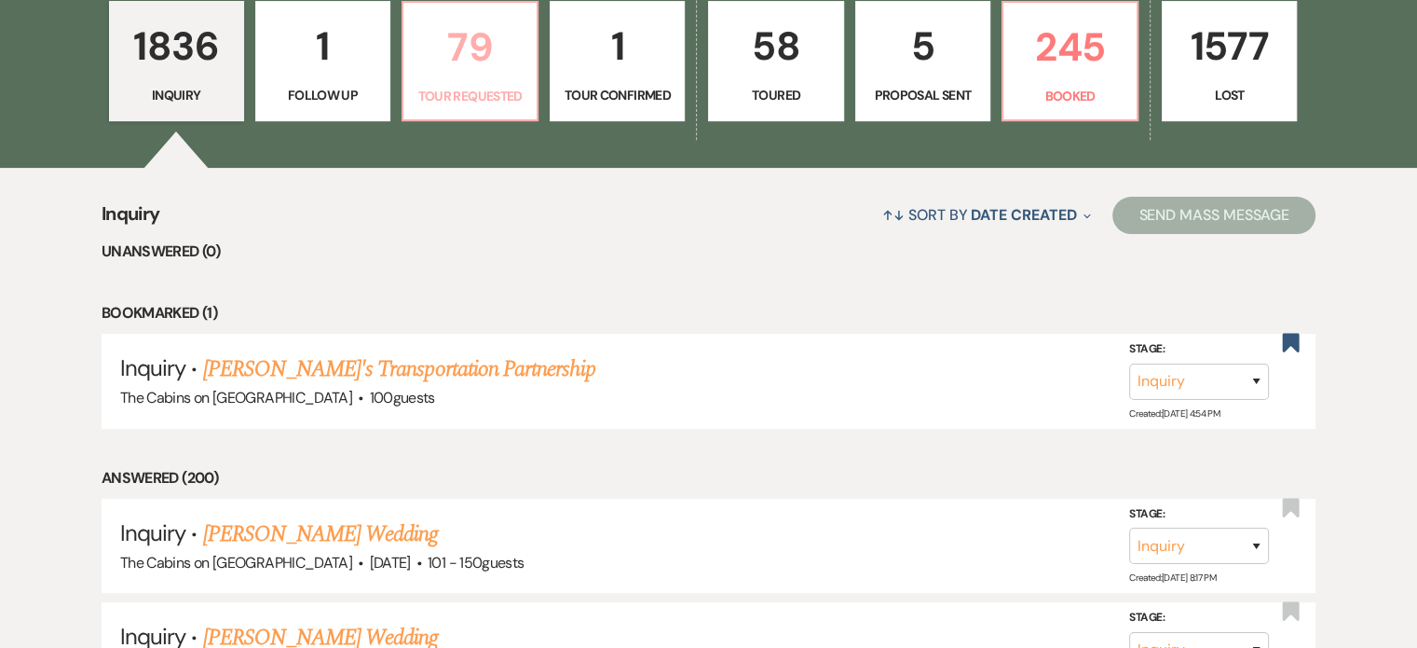
select select "2"
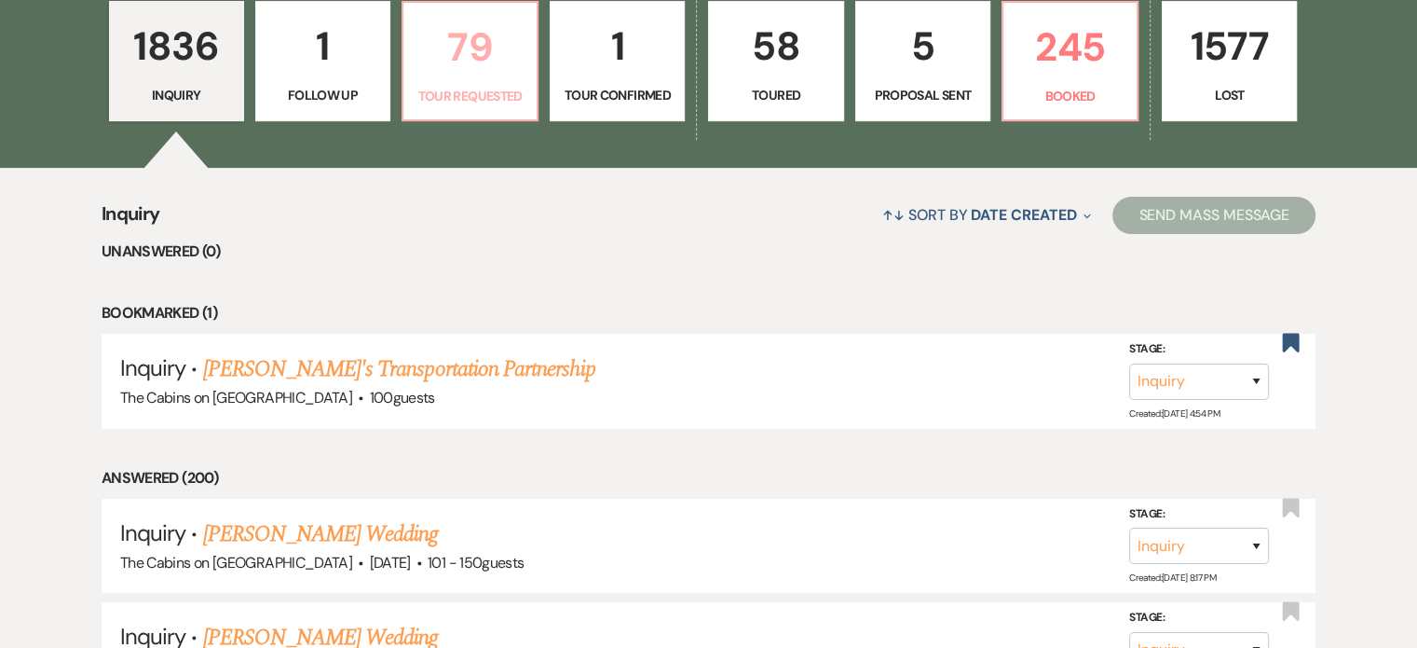
select select "2"
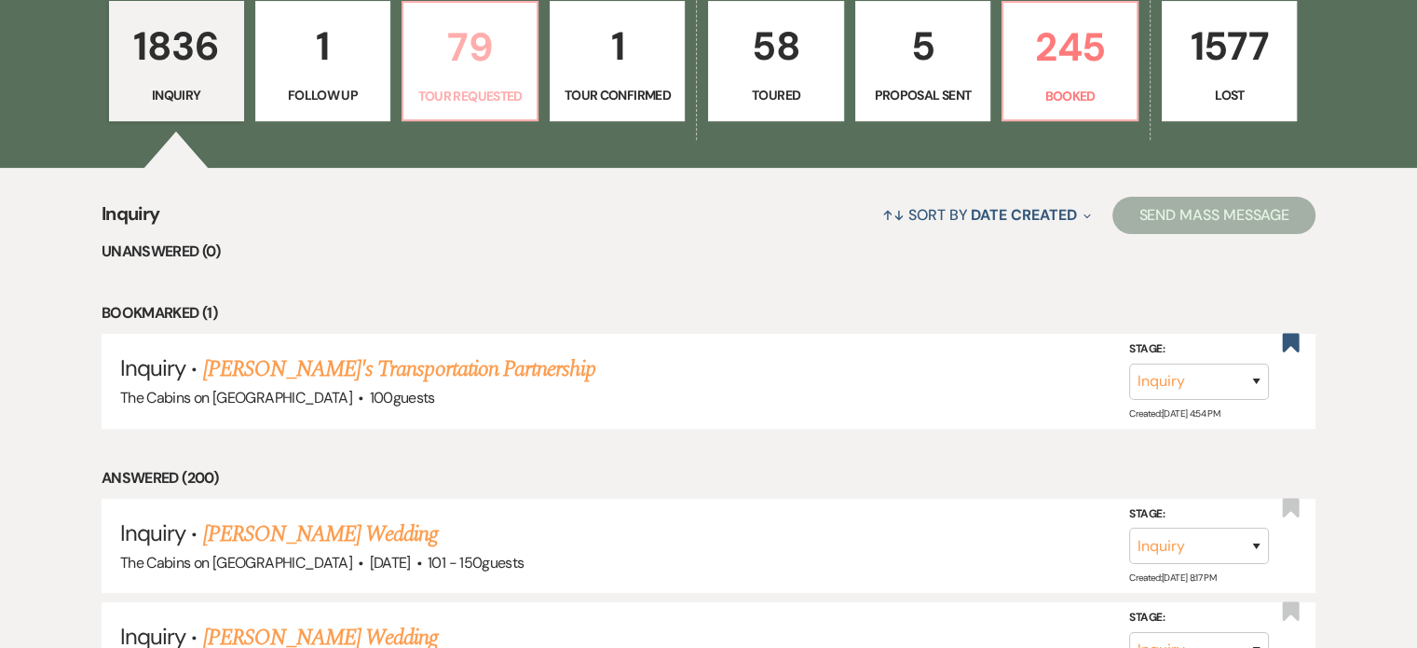
select select "2"
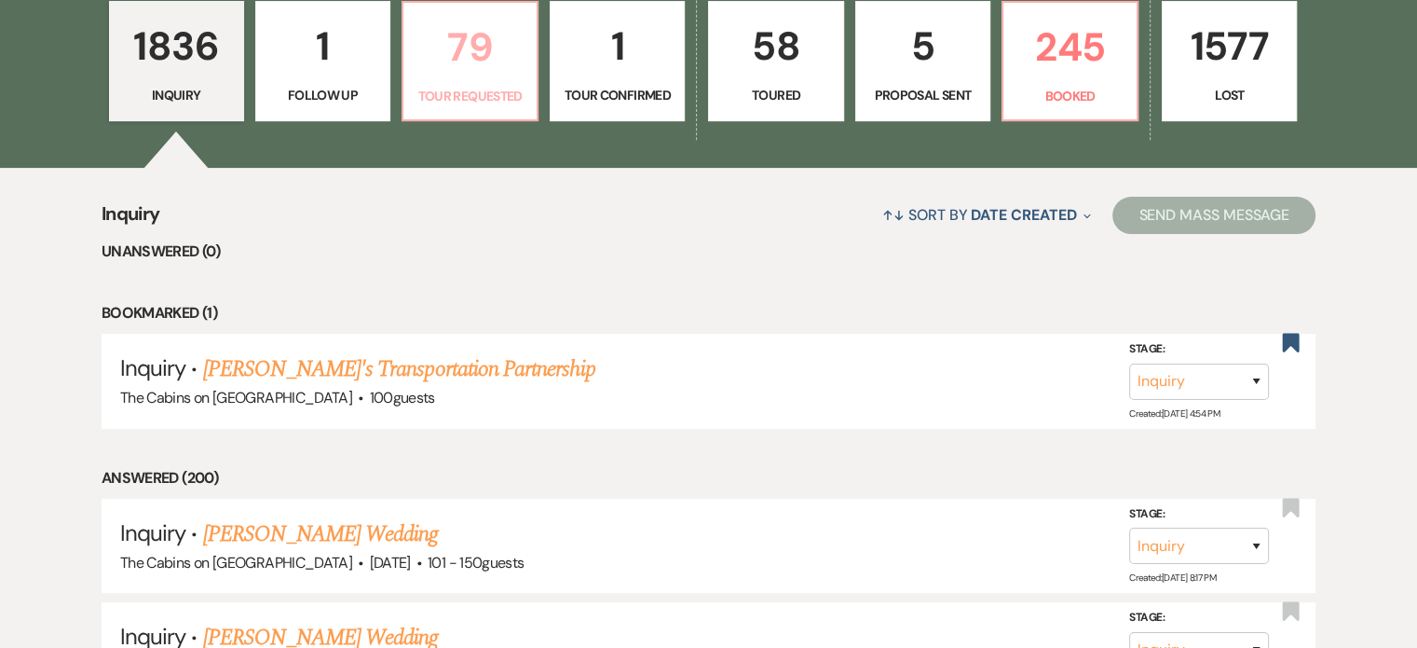
select select "2"
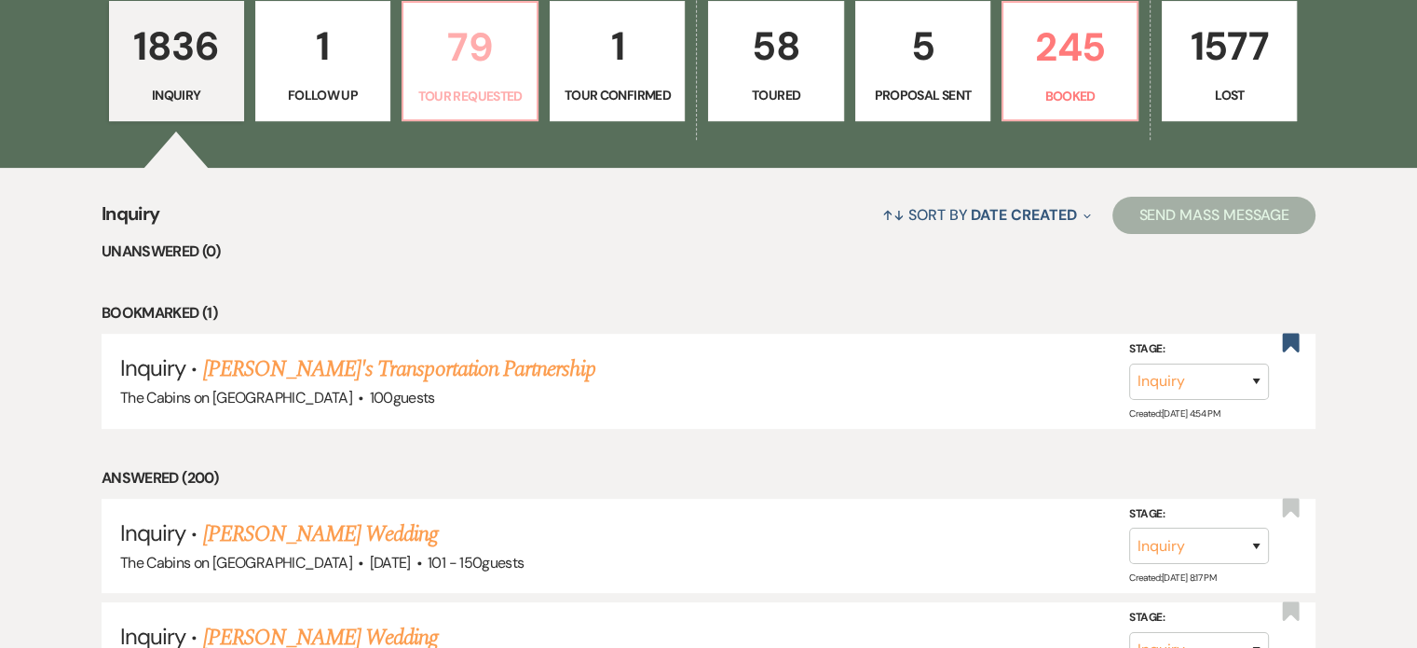
select select "2"
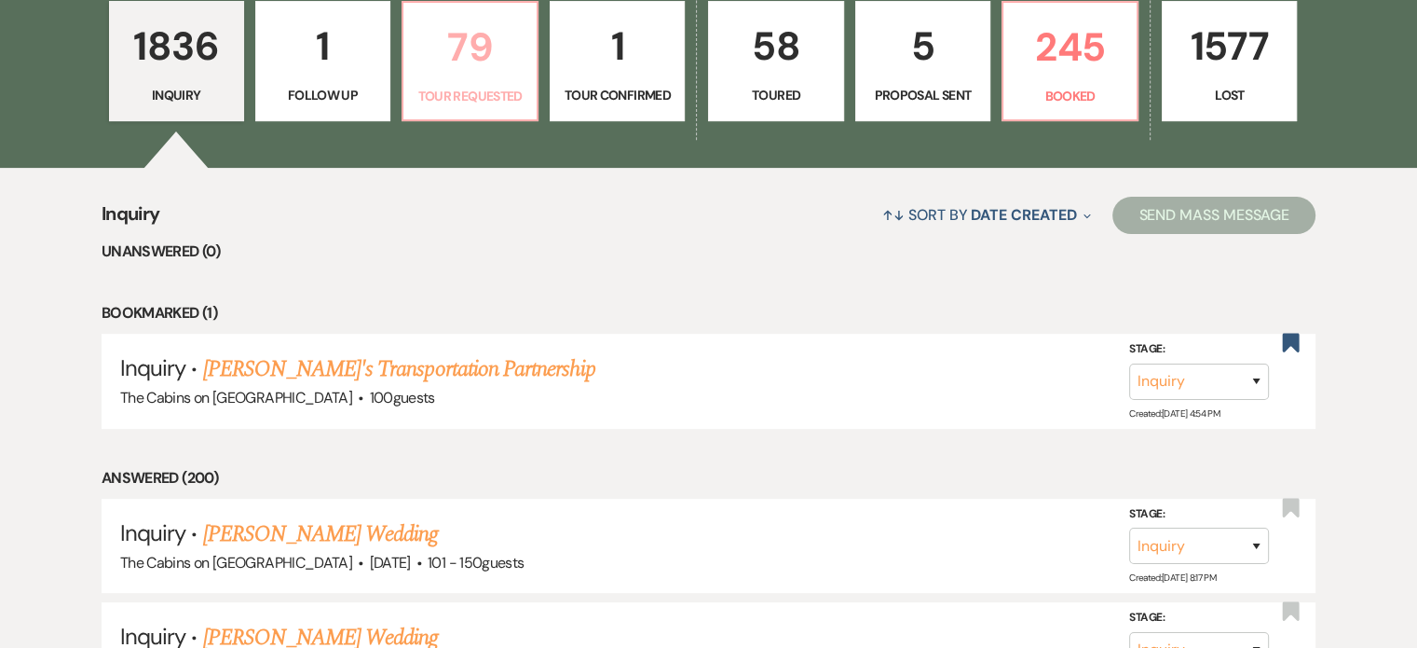
select select "2"
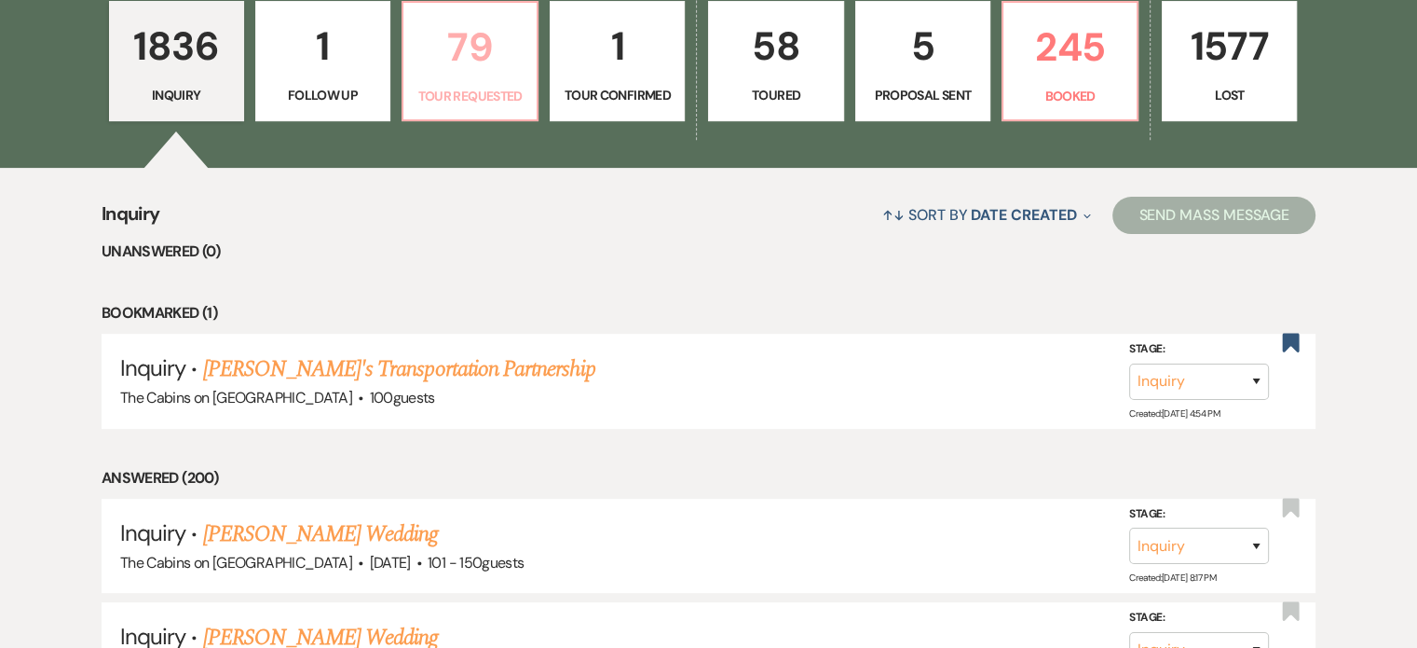
select select "2"
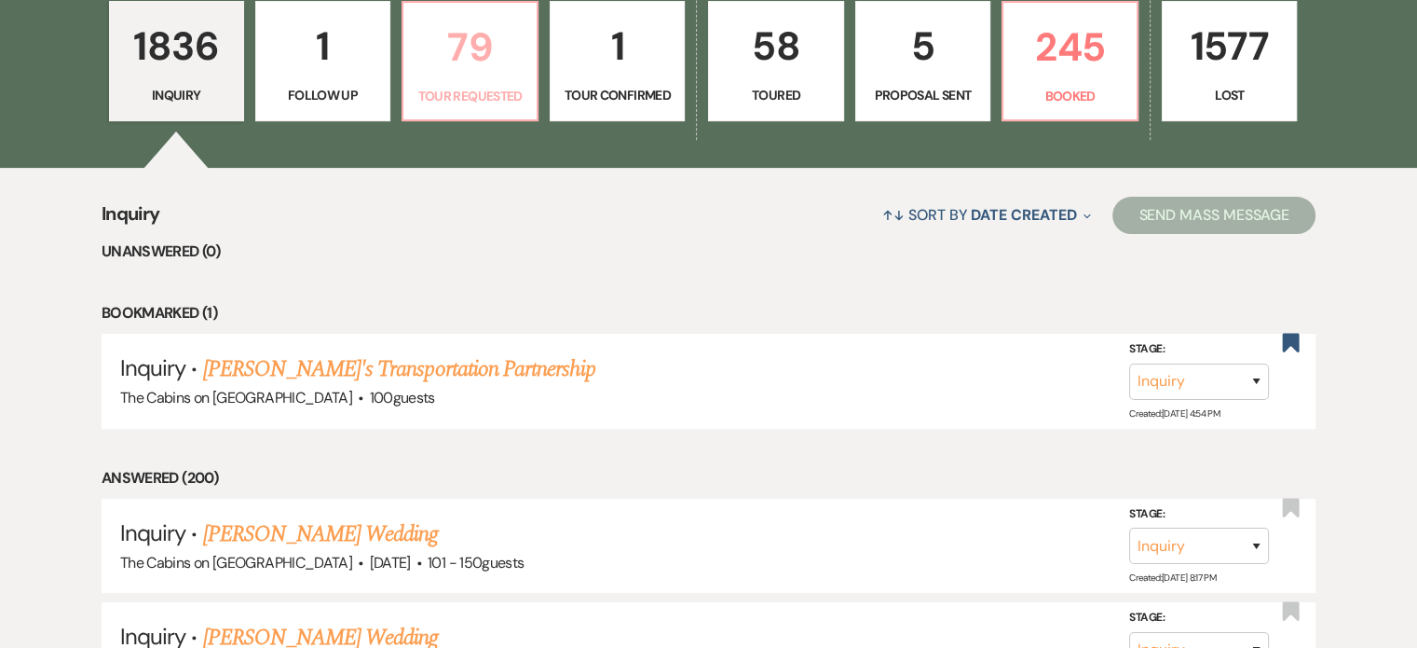
select select "2"
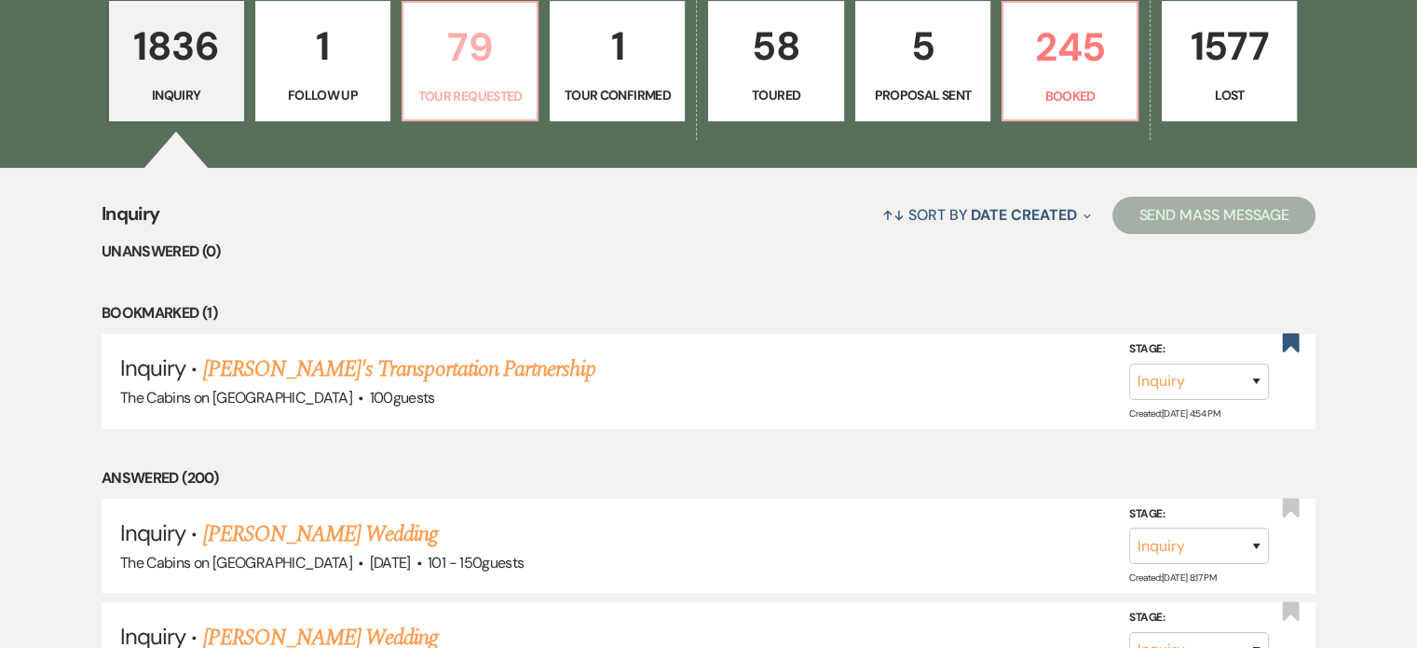
select select "2"
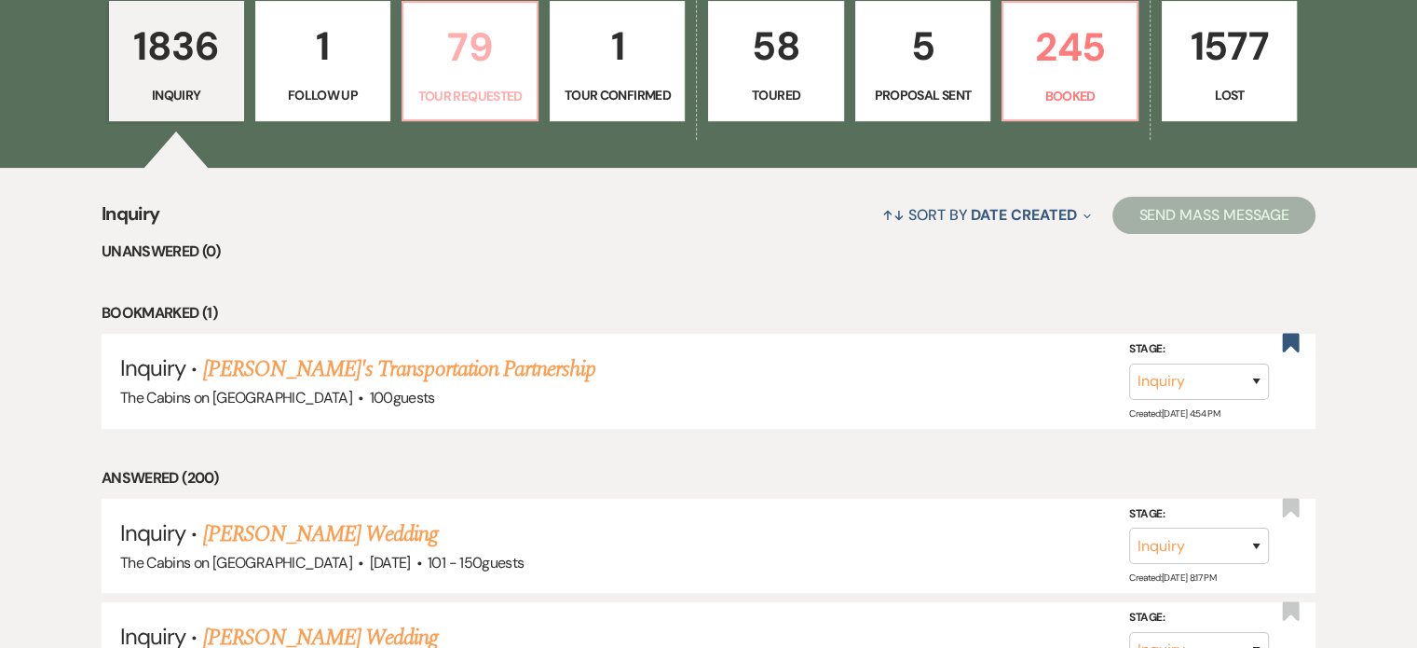
select select "2"
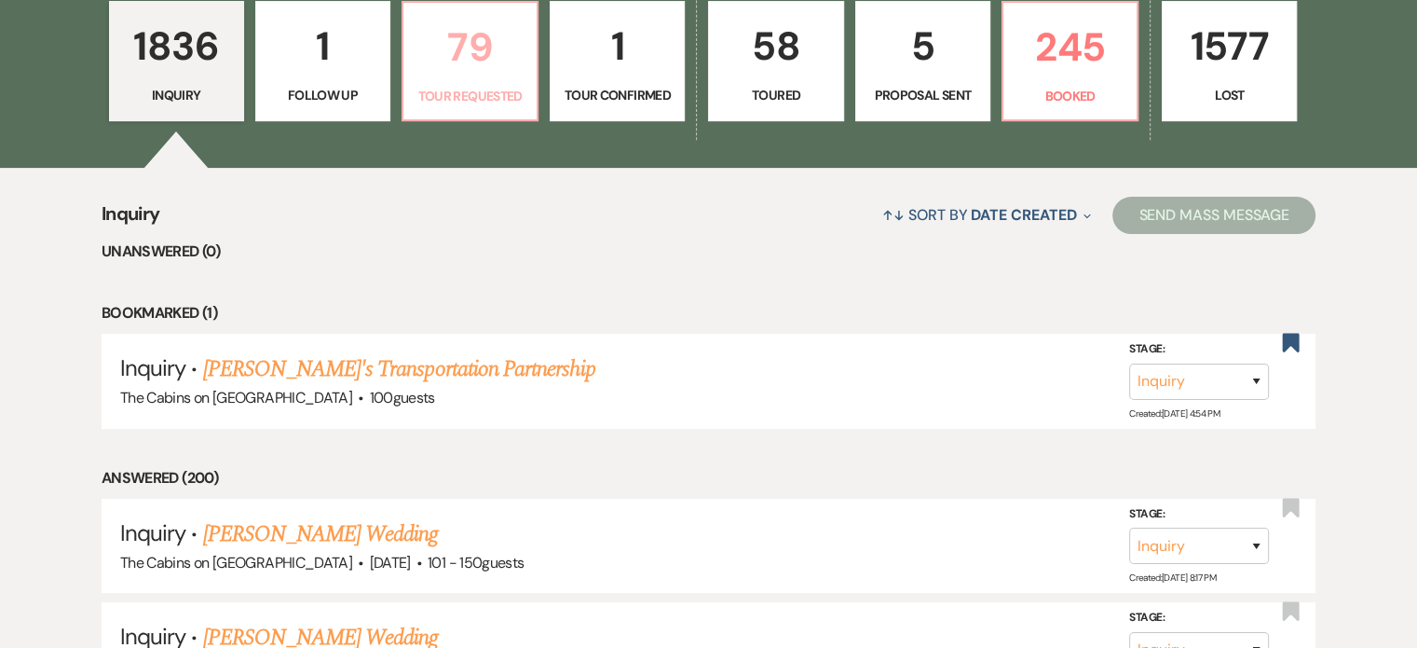
select select "2"
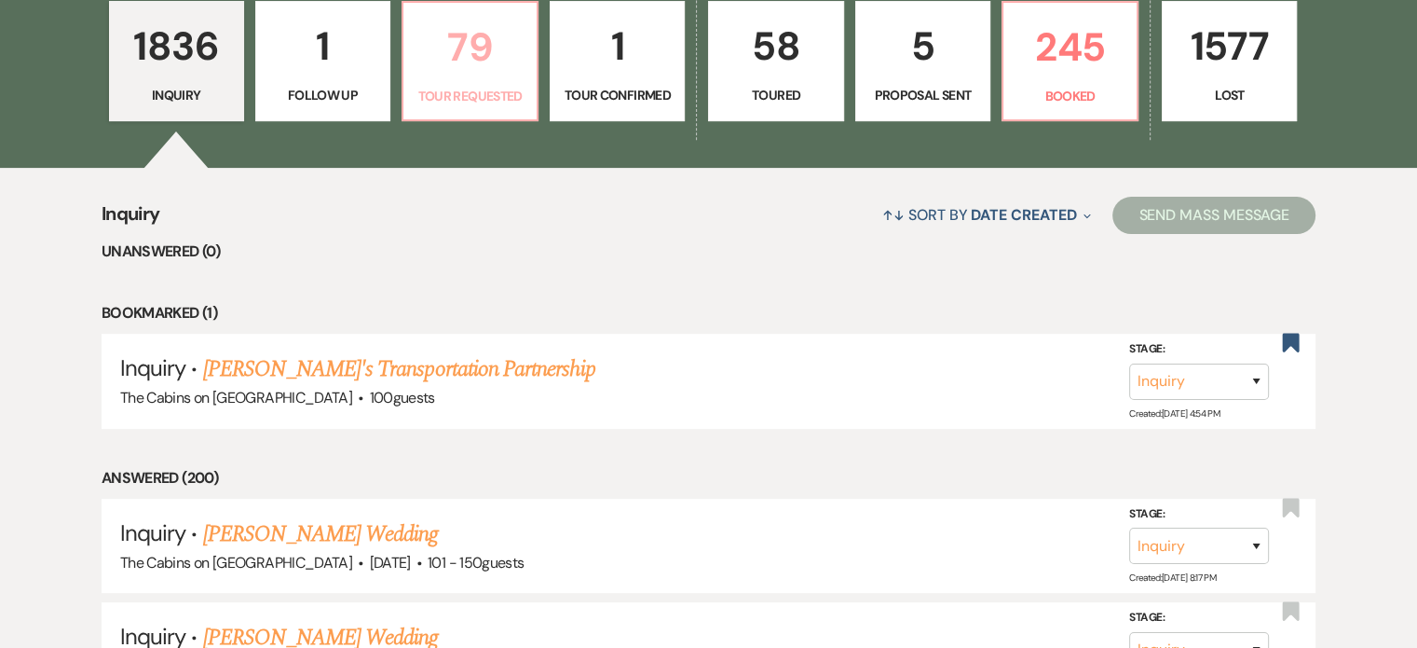
select select "2"
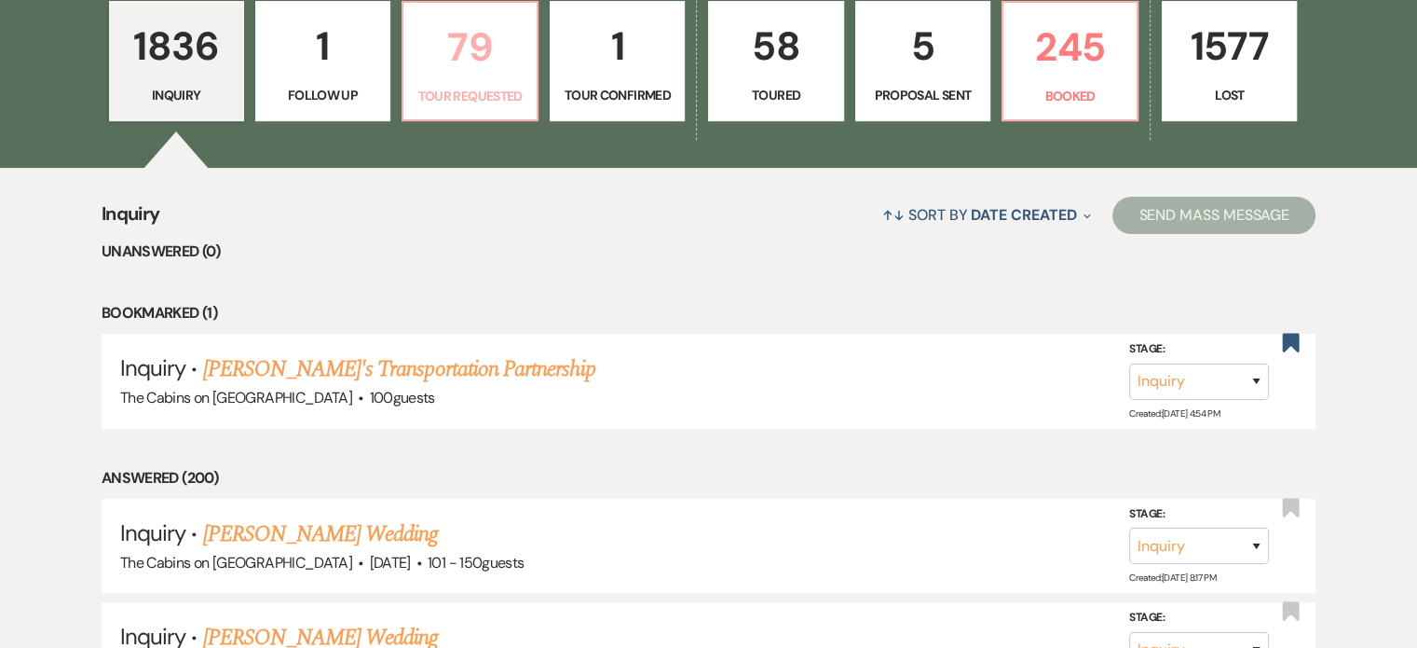
select select "2"
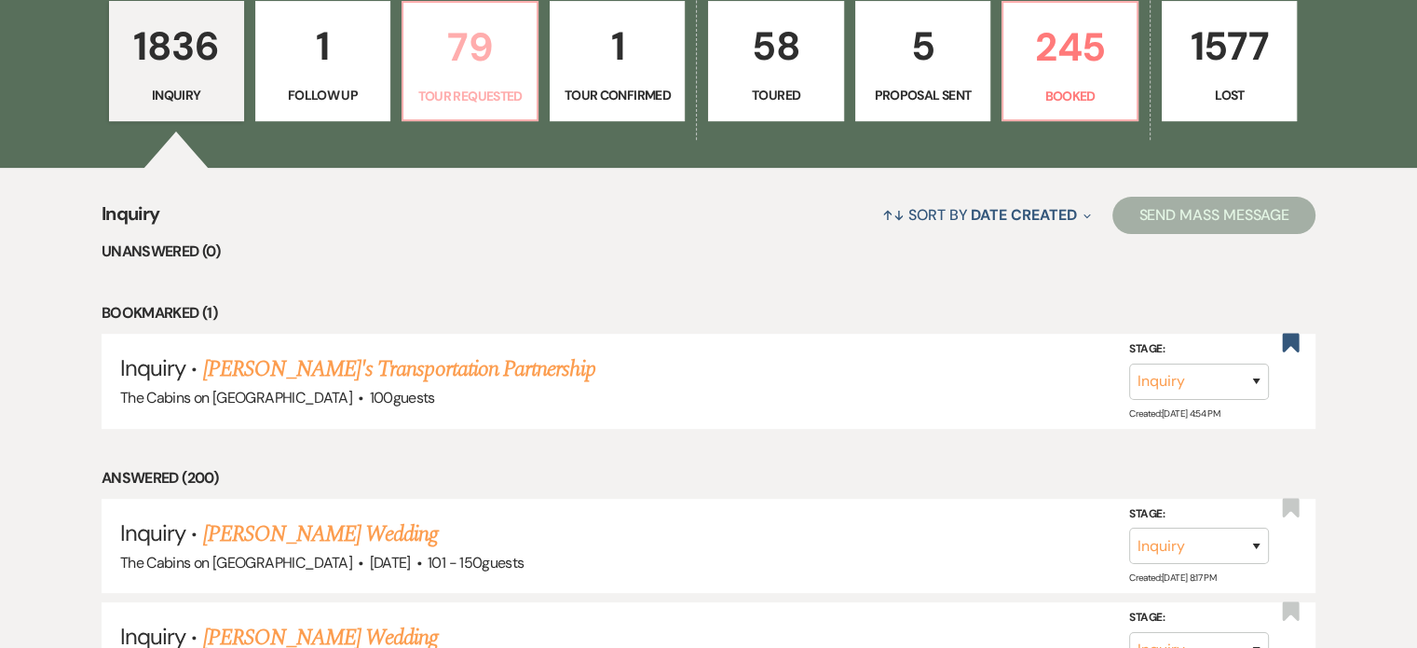
select select "2"
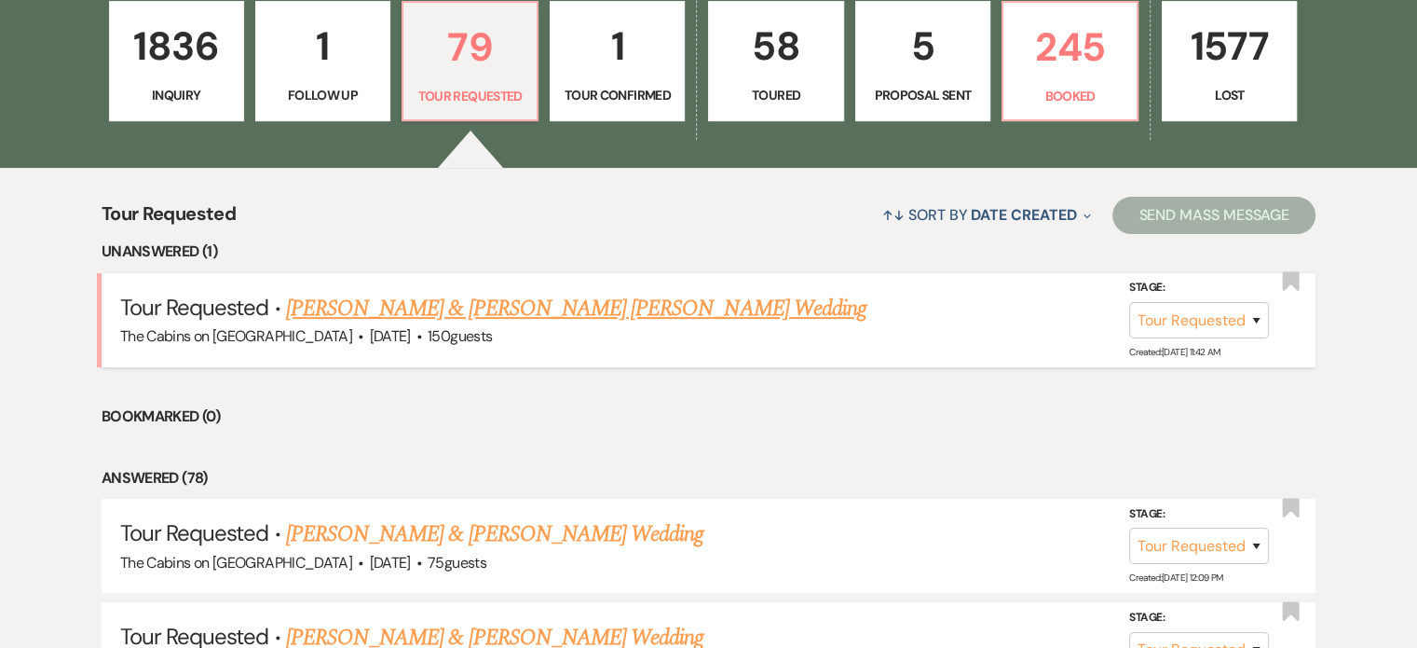
click at [540, 325] on link "[PERSON_NAME] & [PERSON_NAME] [PERSON_NAME] Wedding" at bounding box center [576, 309] width 581 height 34
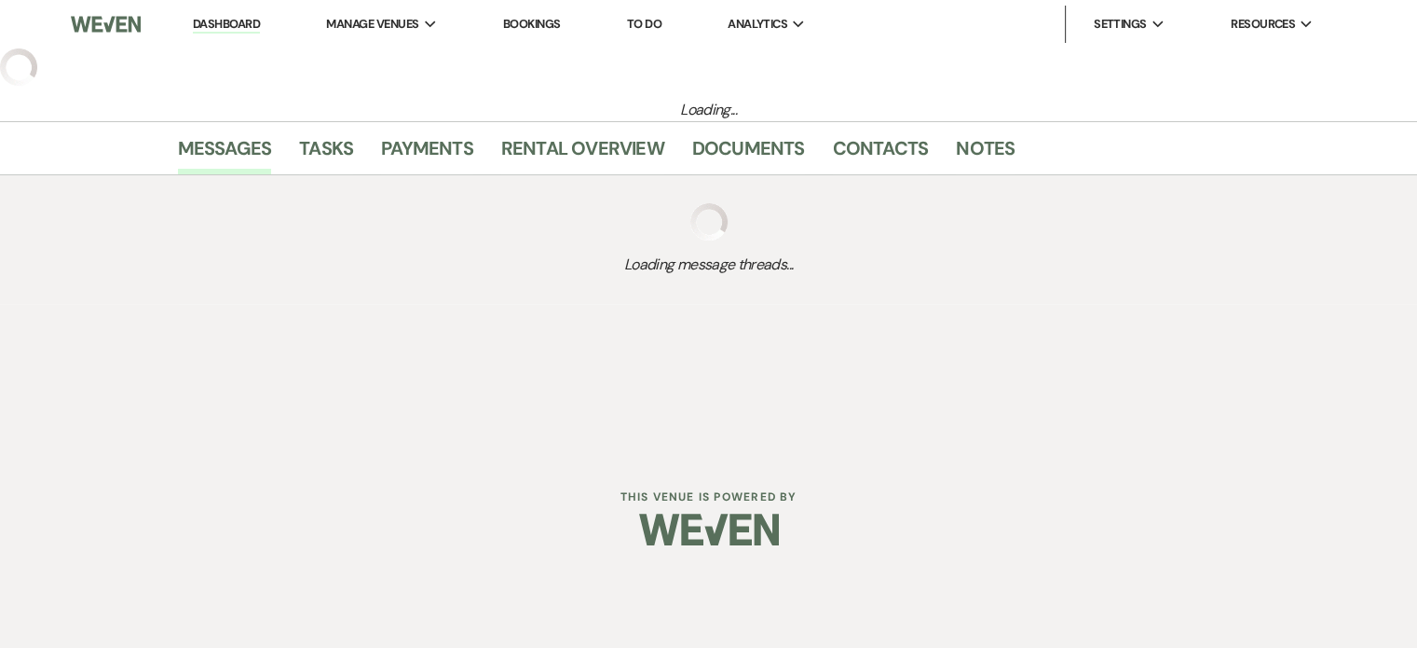
select select "2"
select select "5"
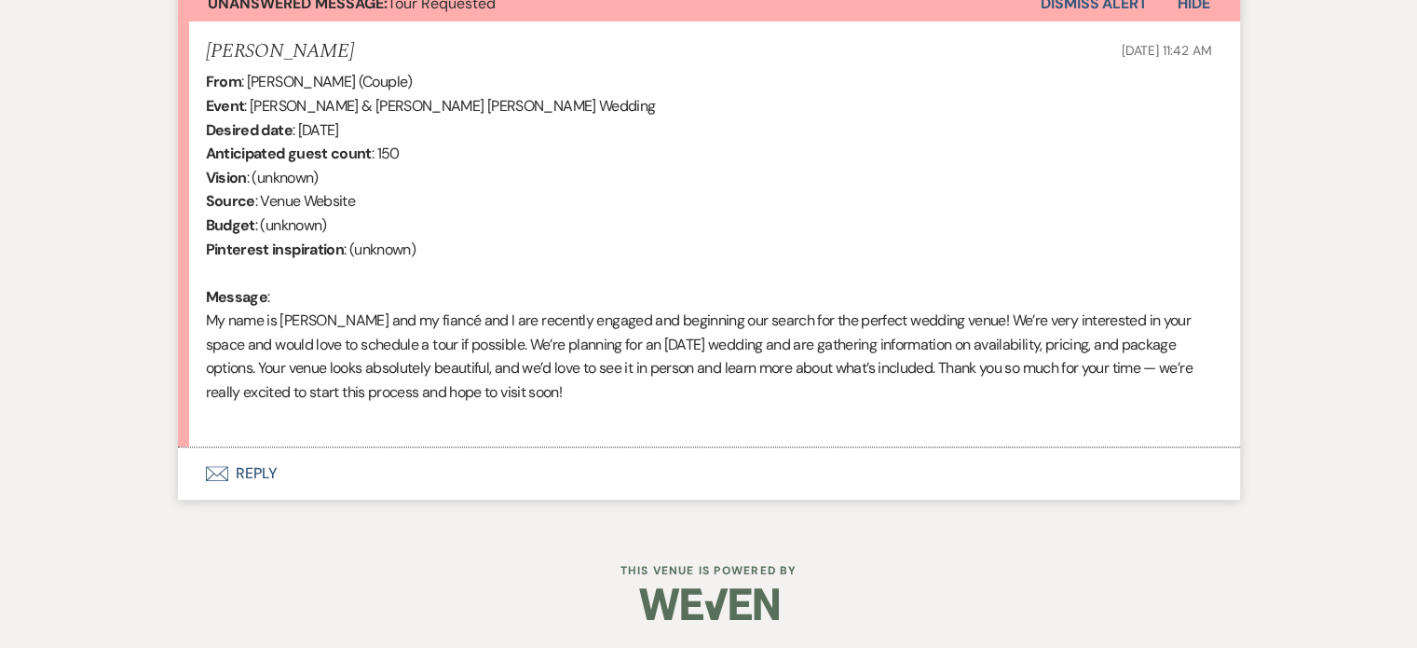
scroll to position [752, 0]
